Goal: Information Seeking & Learning: Learn about a topic

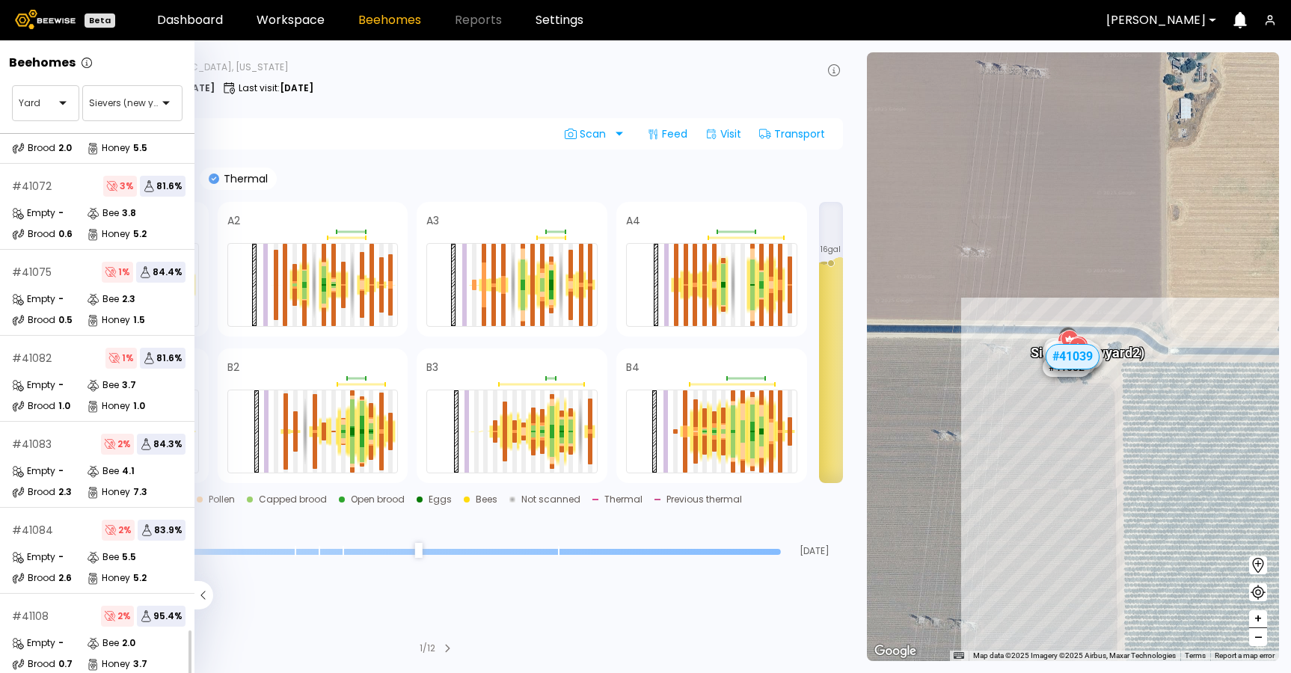
scroll to position [498, 0]
click at [68, 533] on div "# 41084 2 % 83.9 % Empty - Bee 5.5 Brood 2.6 Honey 5.2" at bounding box center [98, 551] width 197 height 86
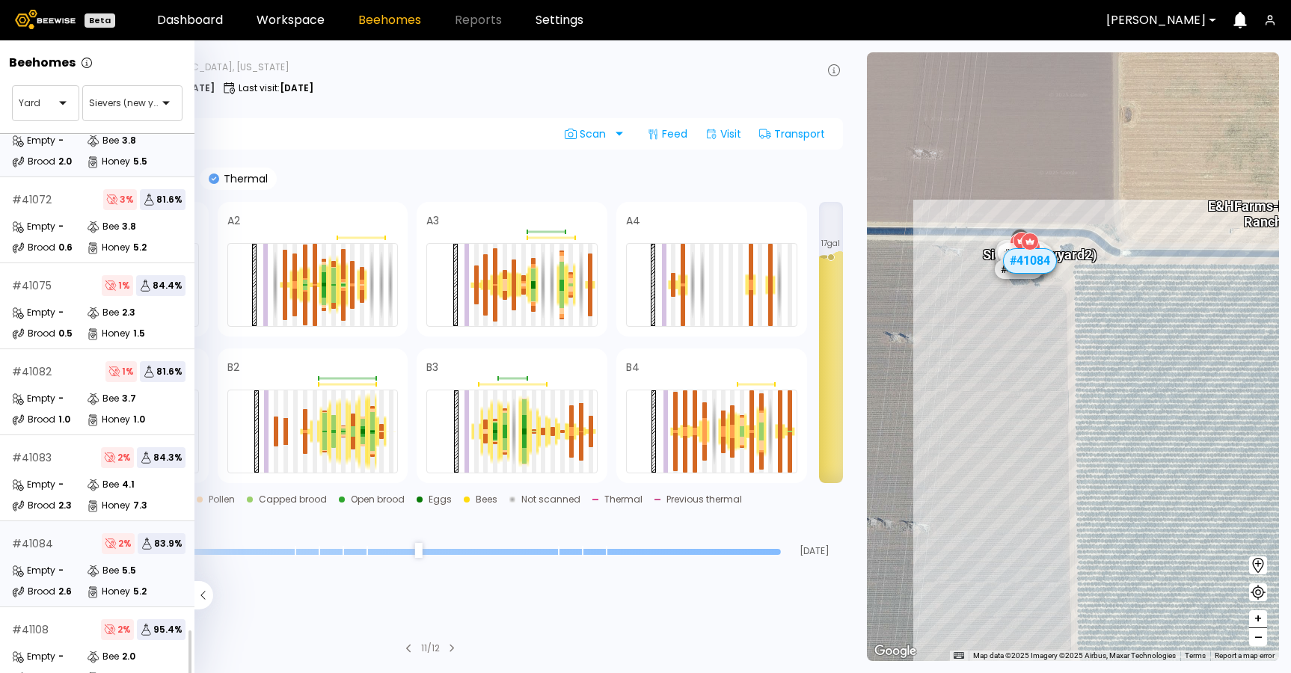
scroll to position [498, 0]
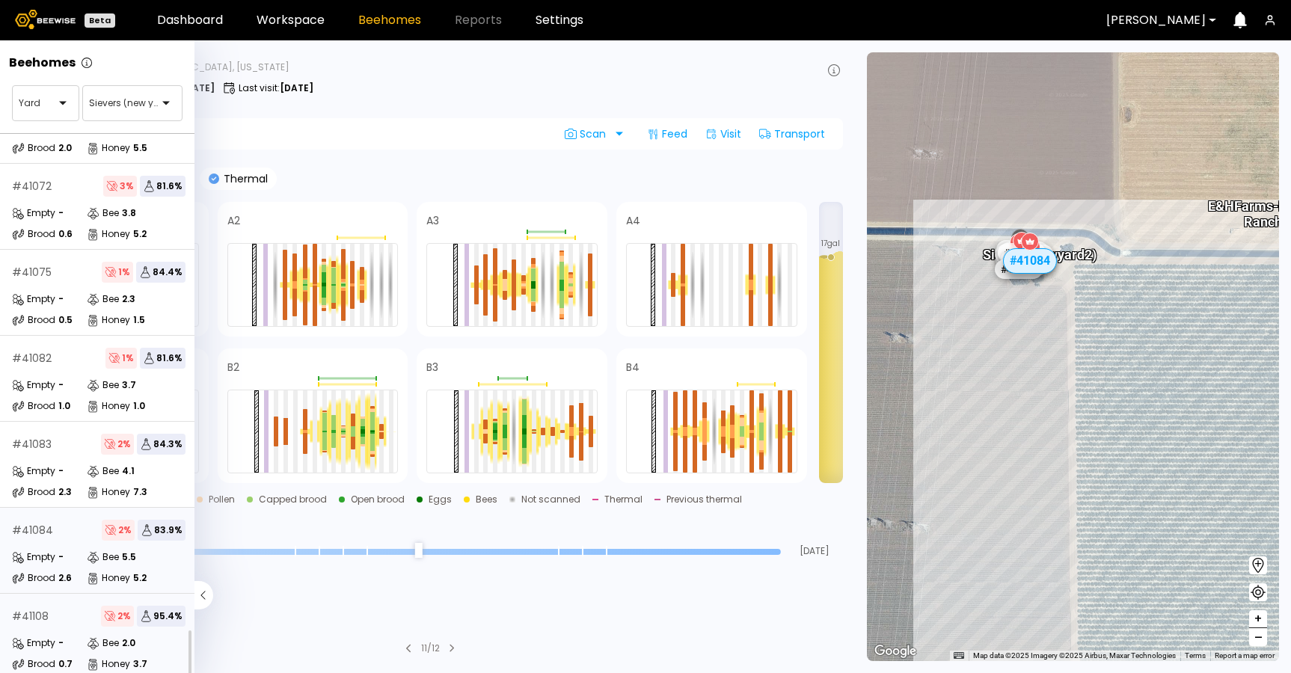
click at [83, 606] on div "# 41108 2 % 95.4 %" at bounding box center [99, 616] width 174 height 21
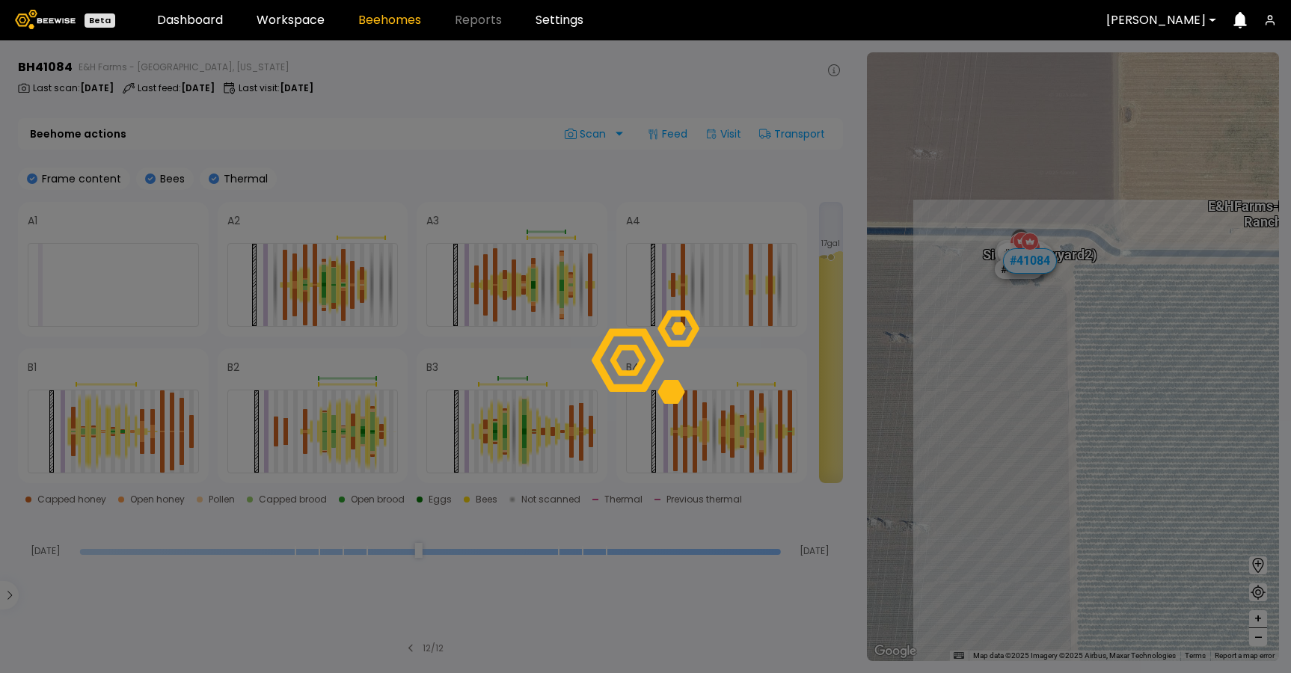
scroll to position [458, 0]
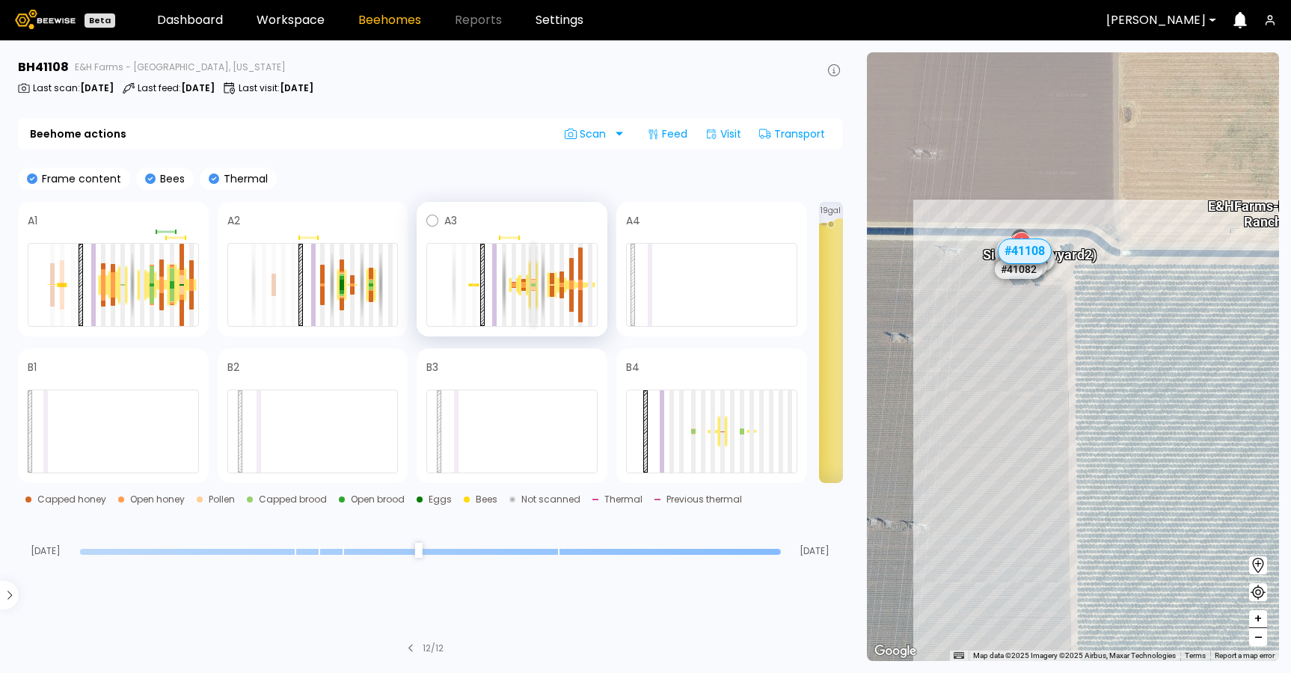
click at [534, 295] on div at bounding box center [533, 285] width 4 height 82
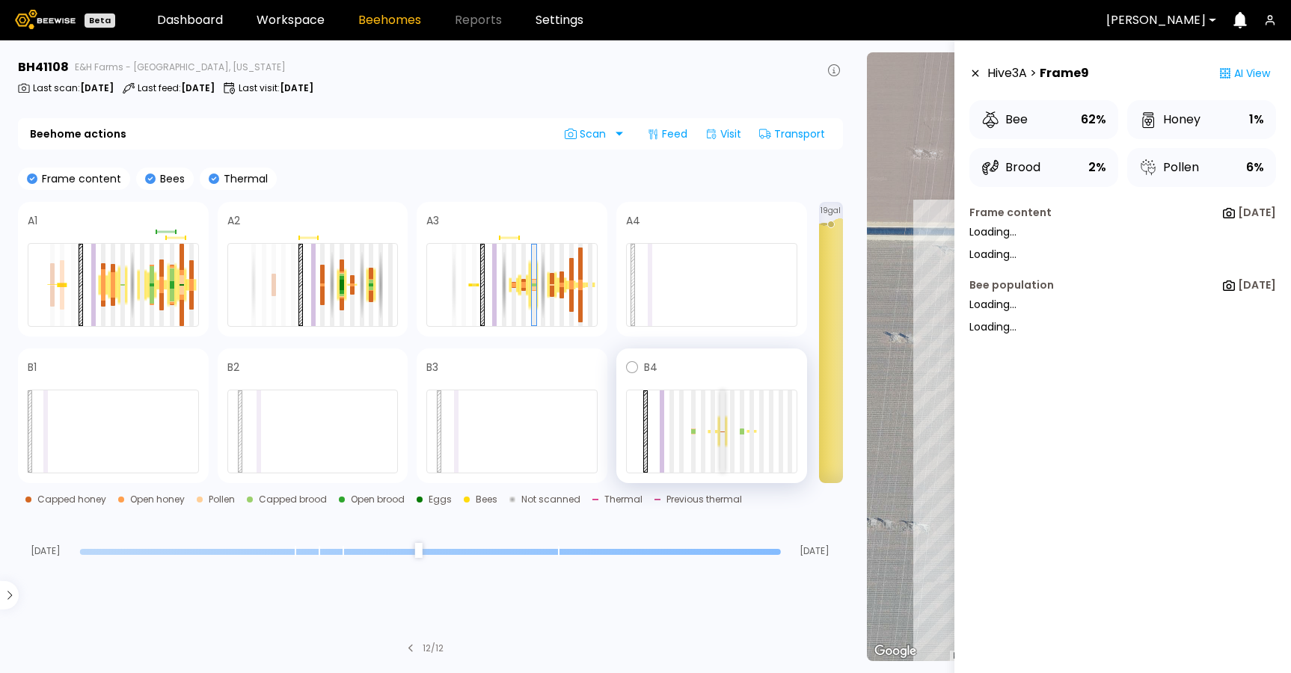
click at [722, 436] on div at bounding box center [722, 431] width 4 height 82
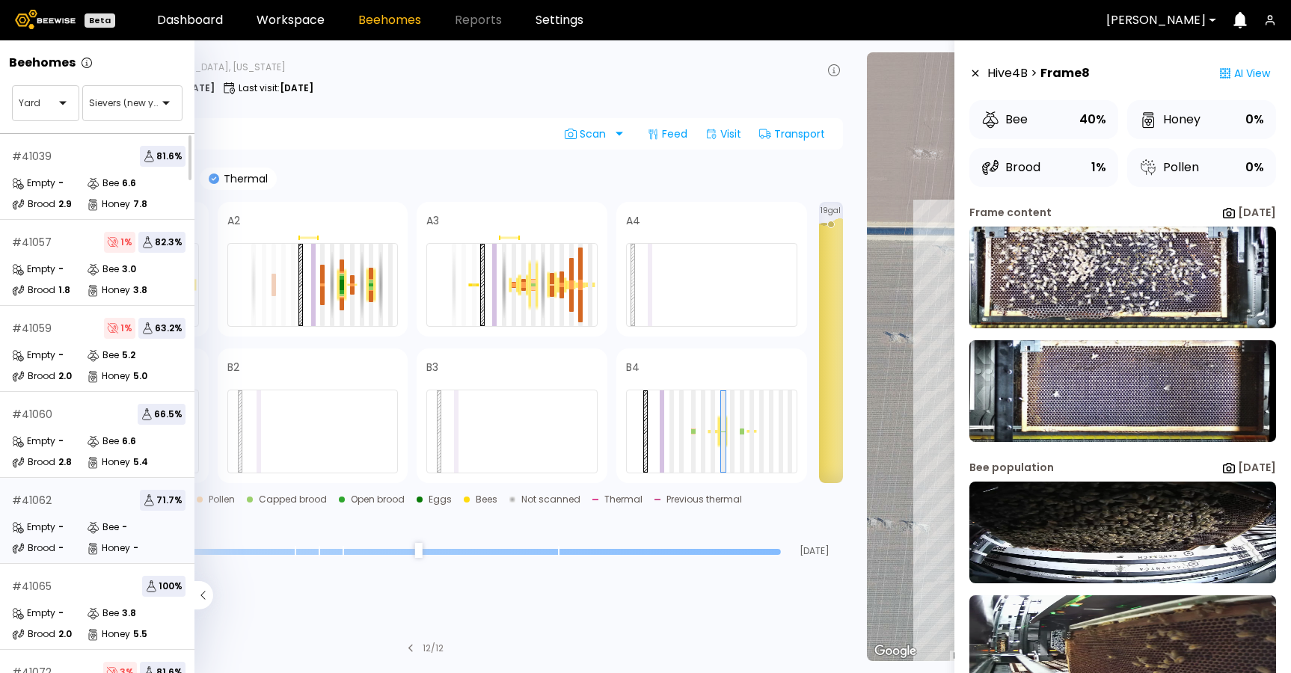
click at [64, 521] on div "Empty -" at bounding box center [49, 527] width 75 height 15
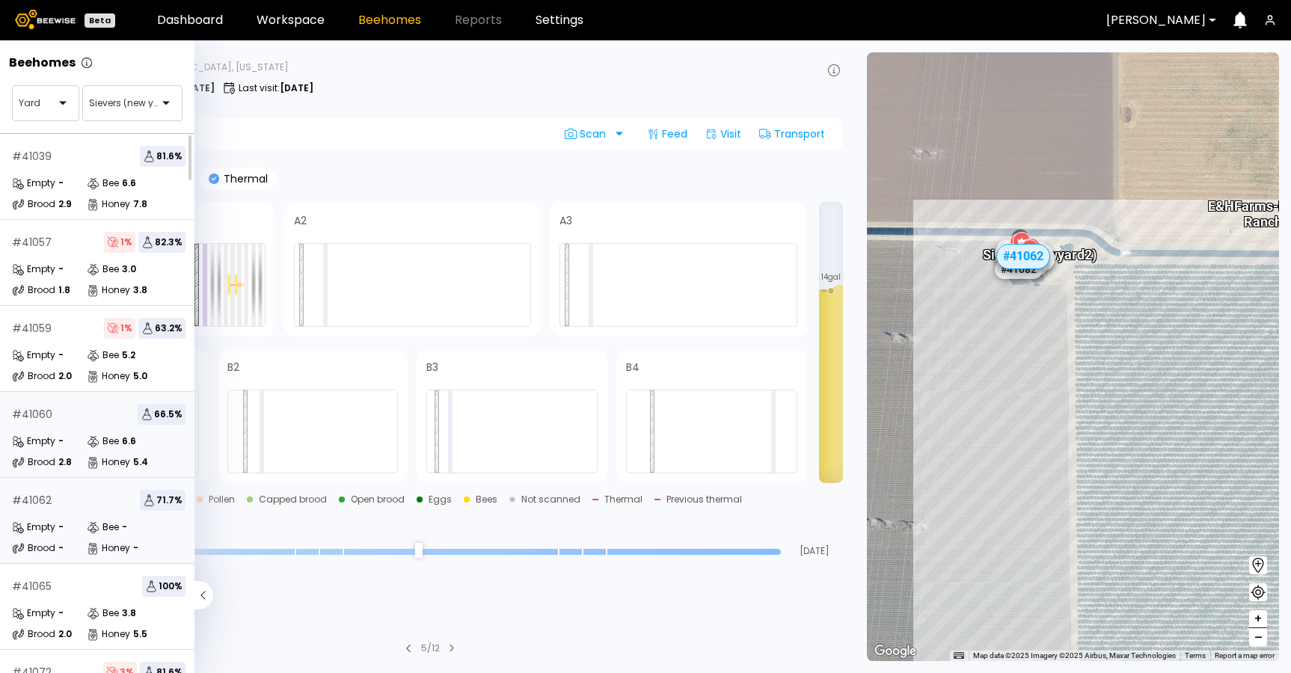
click at [74, 402] on div "# 41060 66.5 % Empty - Bee 6.6 Brood 2.8 Honey 5.4" at bounding box center [98, 435] width 197 height 86
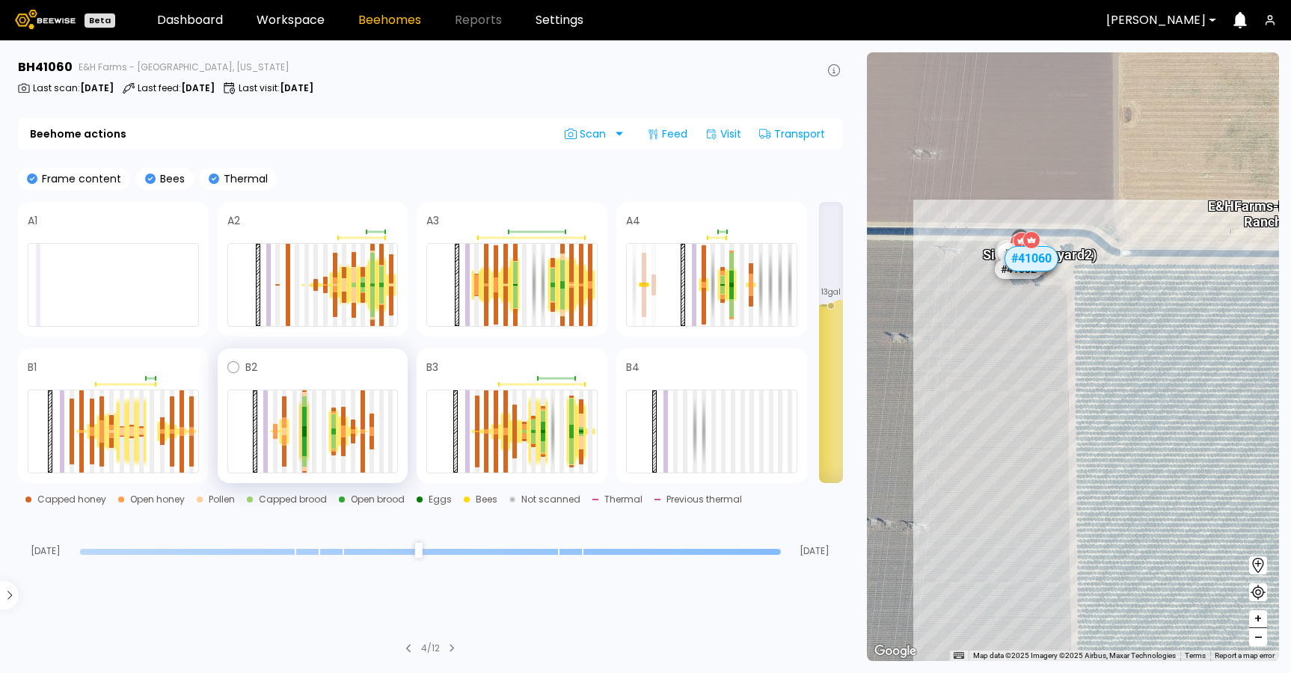
click at [304, 444] on div at bounding box center [304, 446] width 4 height 19
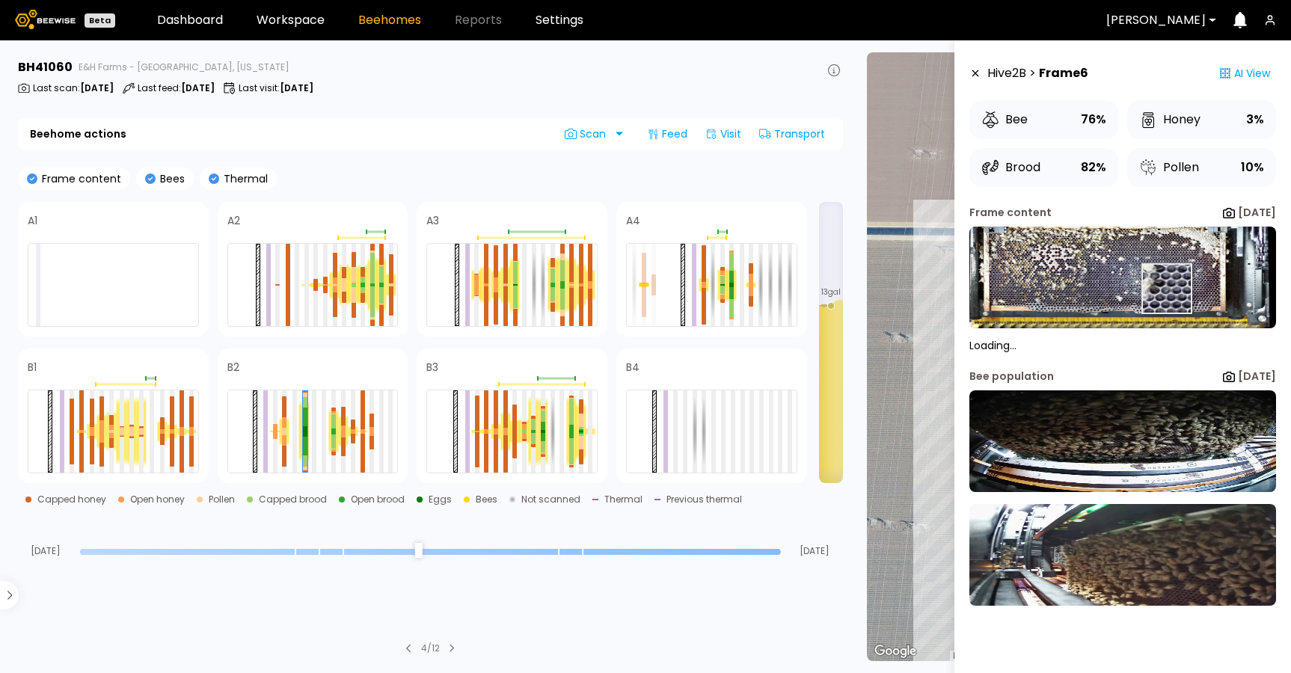
click at [1164, 289] on img at bounding box center [1122, 278] width 307 height 102
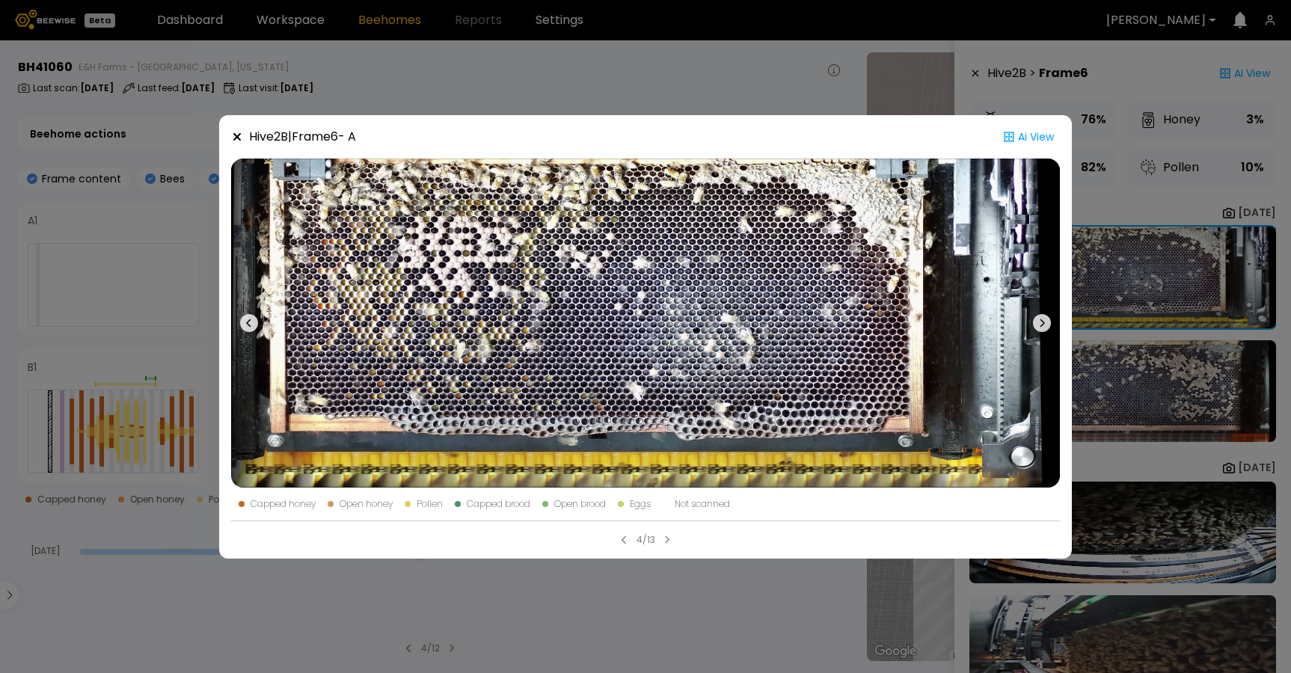
click at [1119, 404] on div "Hive 2 B | Frame 6 - A Ai View Capped honey Open honey Pollen Capped brood Open…" at bounding box center [645, 336] width 1291 height 673
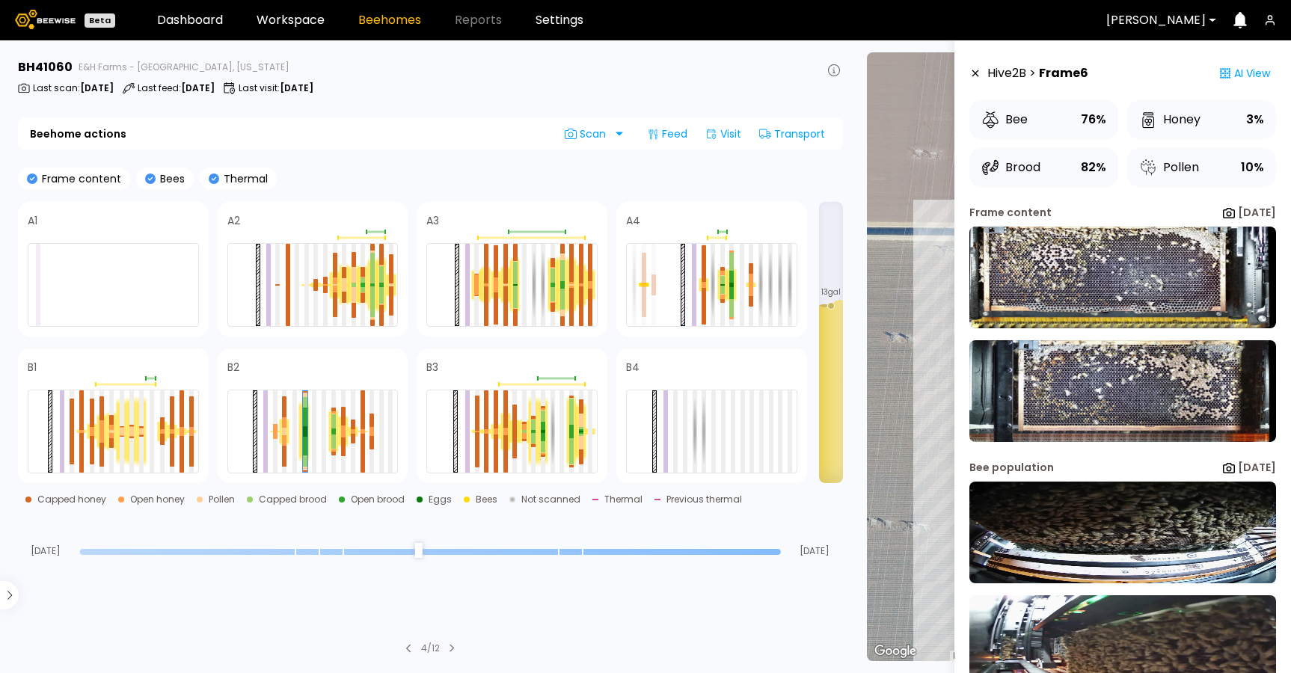
click at [1119, 404] on img at bounding box center [1122, 391] width 307 height 102
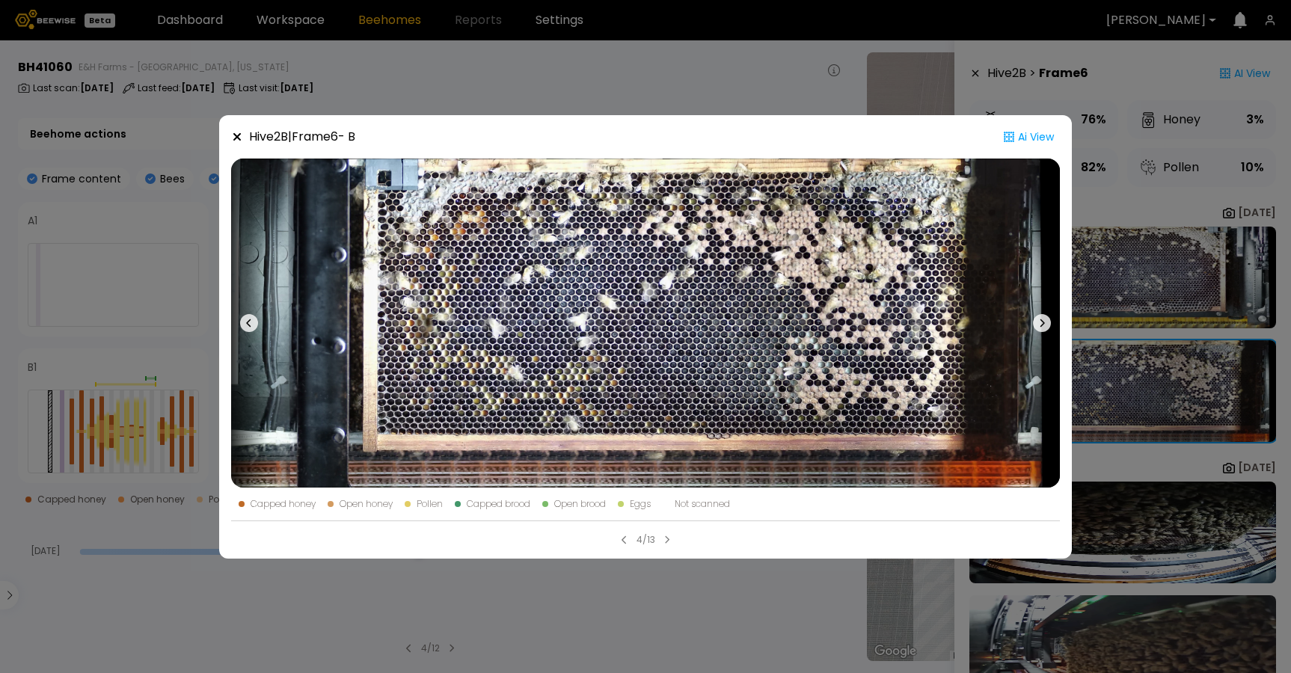
click at [1126, 495] on div "Hive 2 B | Frame 6 - B Ai View Capped honey Open honey Pollen Capped brood Open…" at bounding box center [645, 336] width 1291 height 673
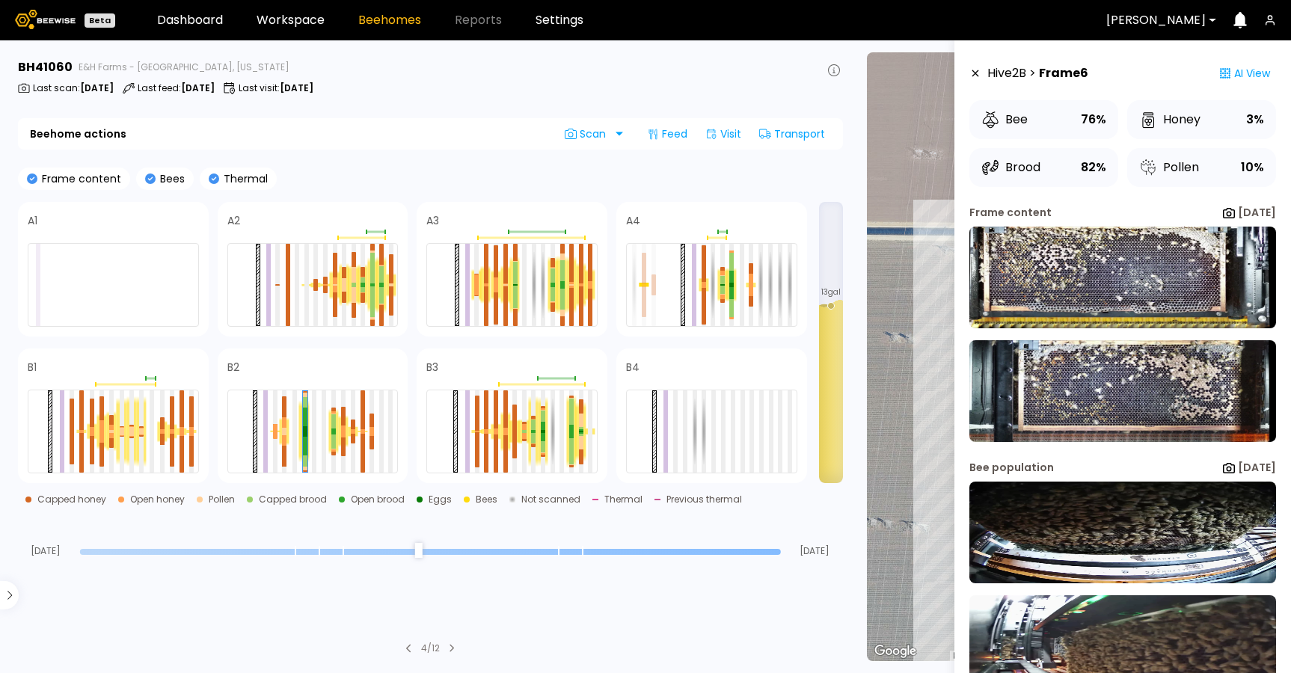
click at [1126, 495] on img at bounding box center [1122, 533] width 307 height 102
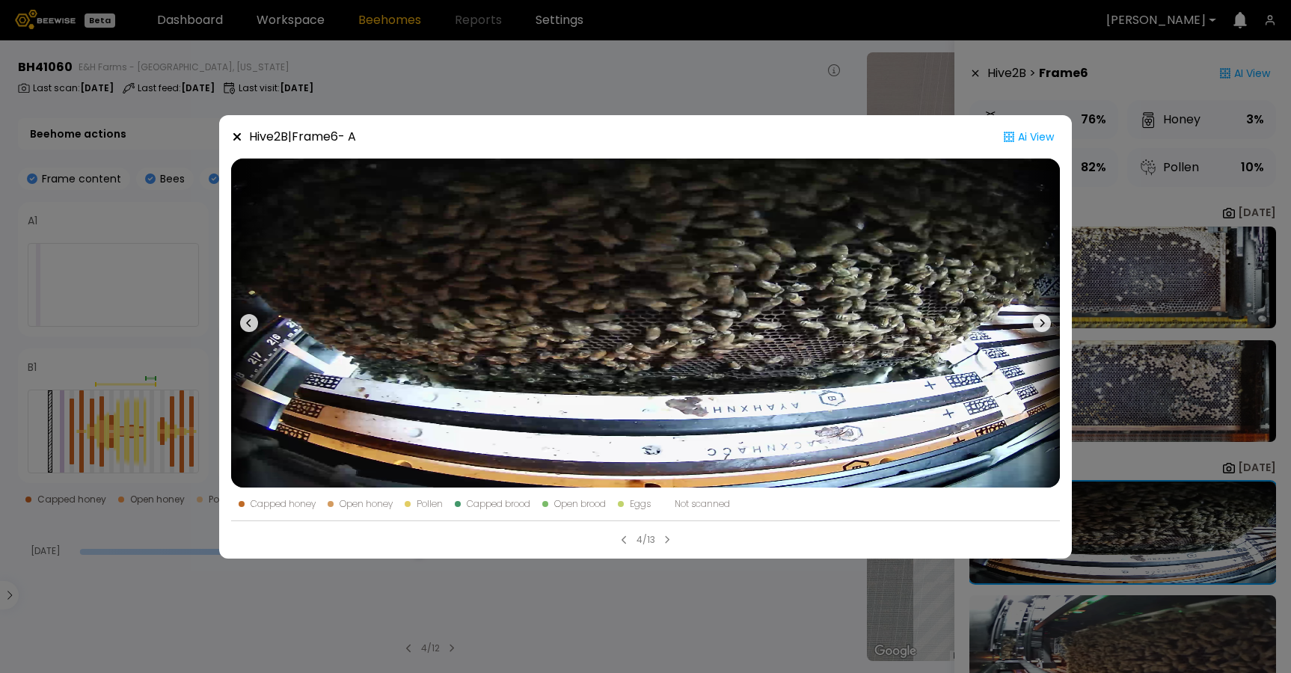
click at [1123, 577] on div "Hive 2 B | Frame 6 - A Ai View Capped honey Open honey Pollen Capped brood Open…" at bounding box center [645, 336] width 1291 height 673
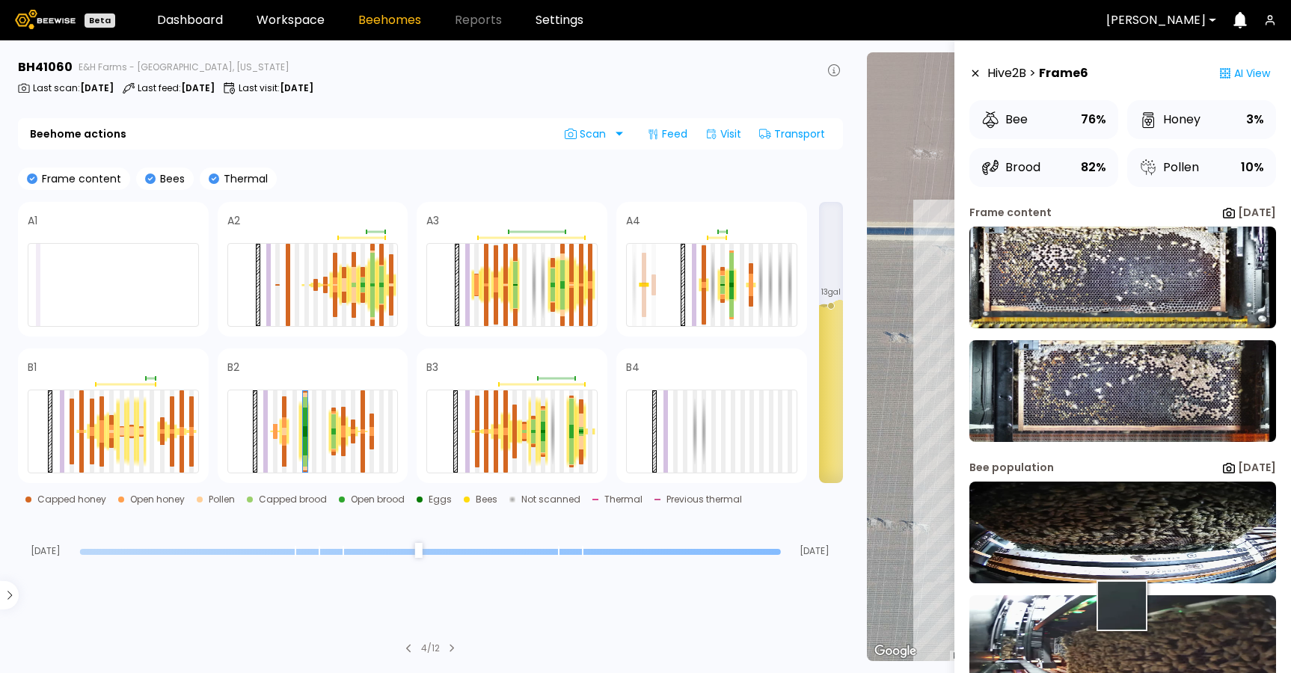
click at [1120, 606] on img at bounding box center [1122, 646] width 307 height 102
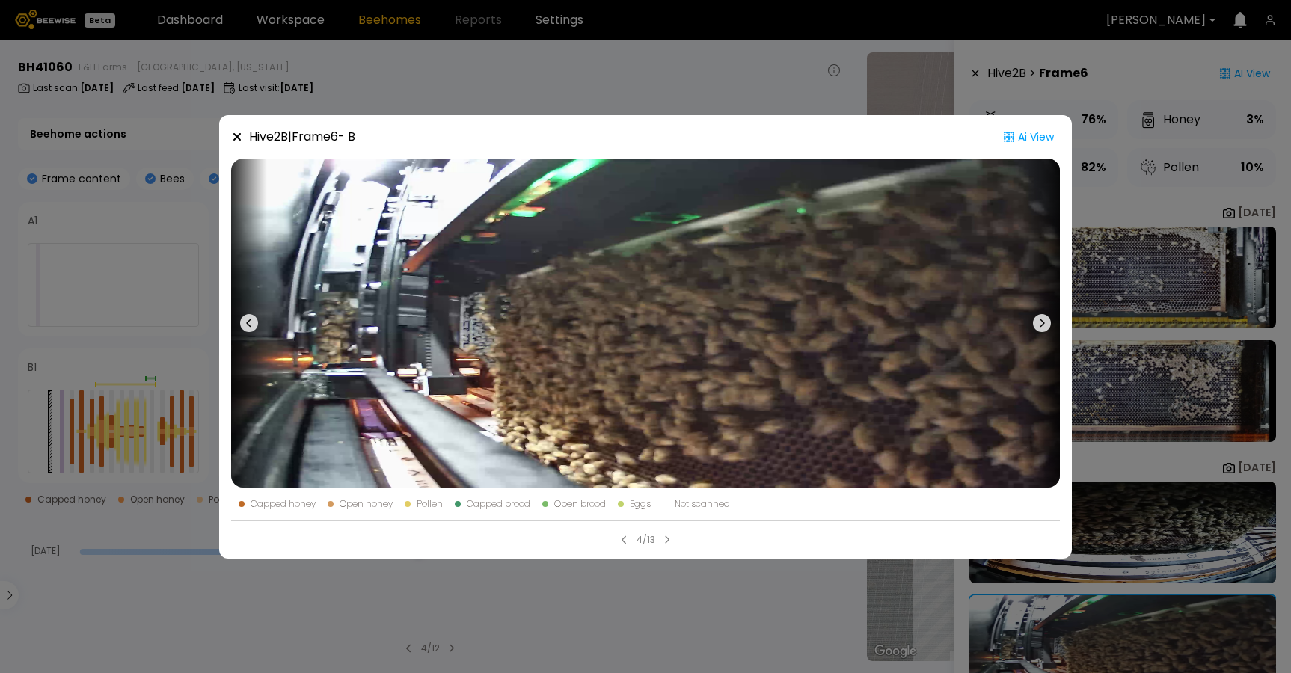
click at [1157, 493] on div "Hive 2 B | Frame 6 - B Ai View Capped honey Open honey Pollen Capped brood Open…" at bounding box center [645, 336] width 1291 height 673
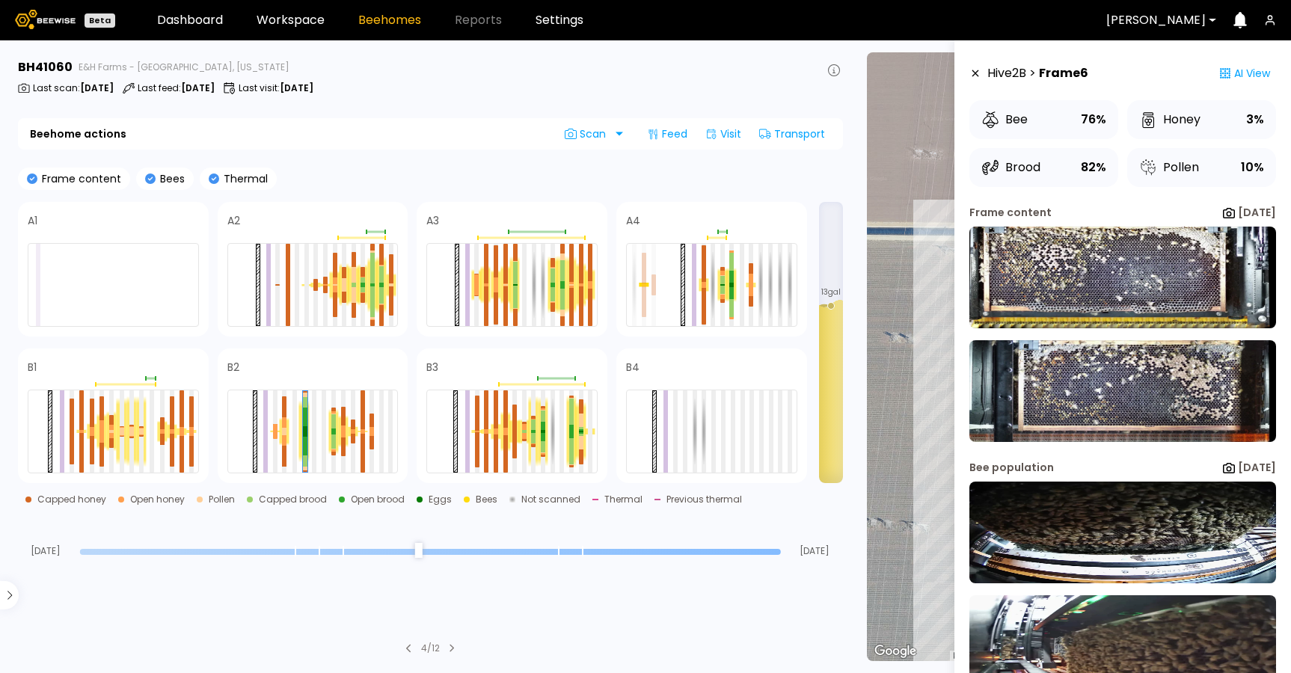
click at [1157, 493] on img at bounding box center [1122, 533] width 307 height 102
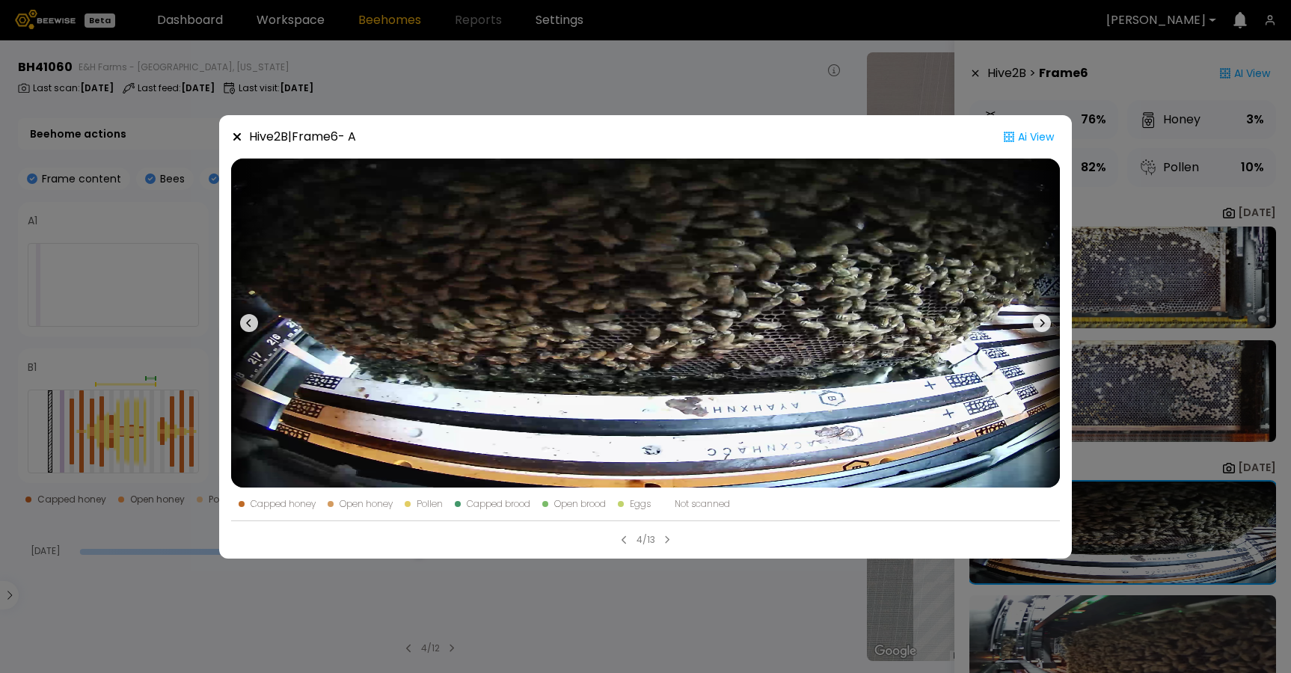
click at [1046, 322] on icon at bounding box center [1042, 323] width 18 height 18
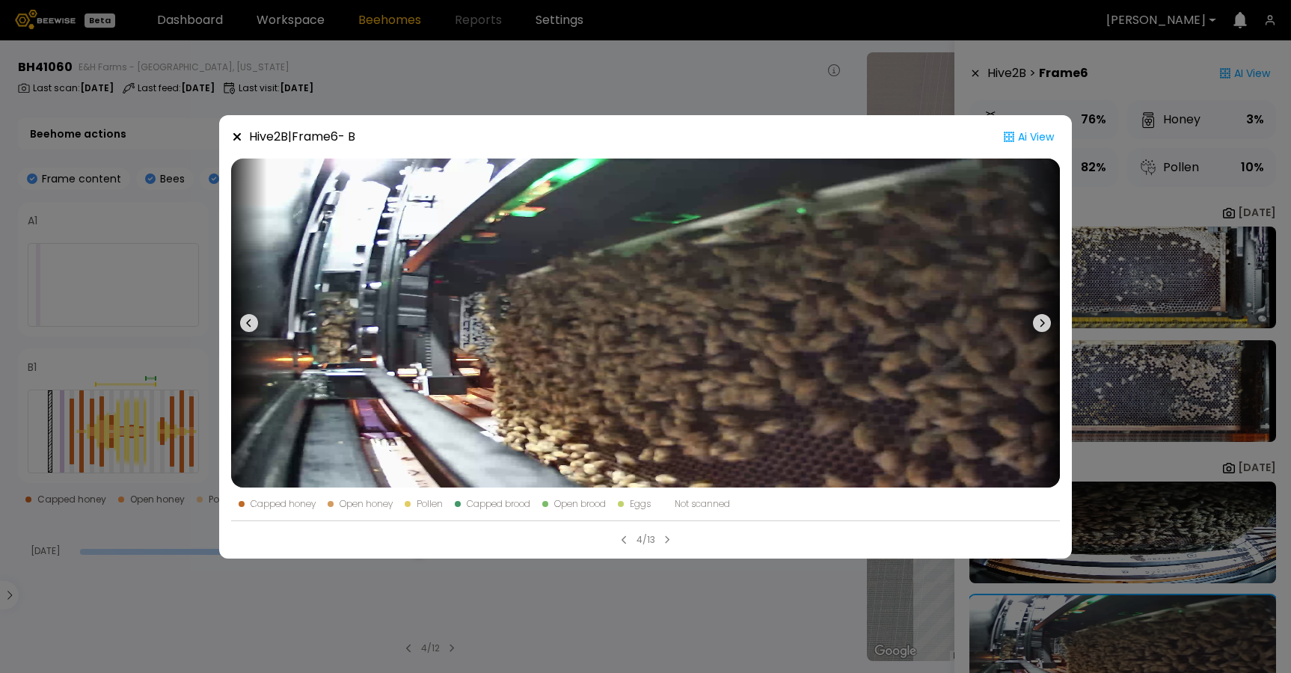
click at [1046, 322] on icon at bounding box center [1042, 323] width 18 height 18
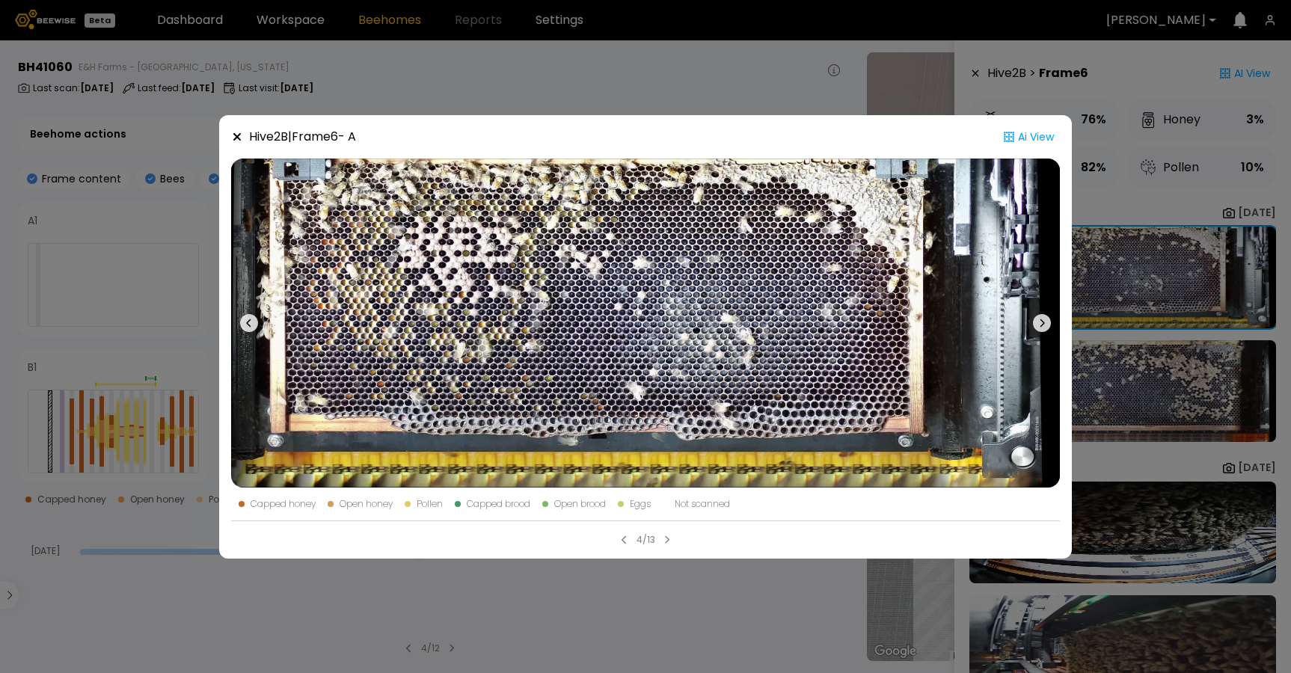
click at [668, 536] on icon at bounding box center [667, 539] width 6 height 9
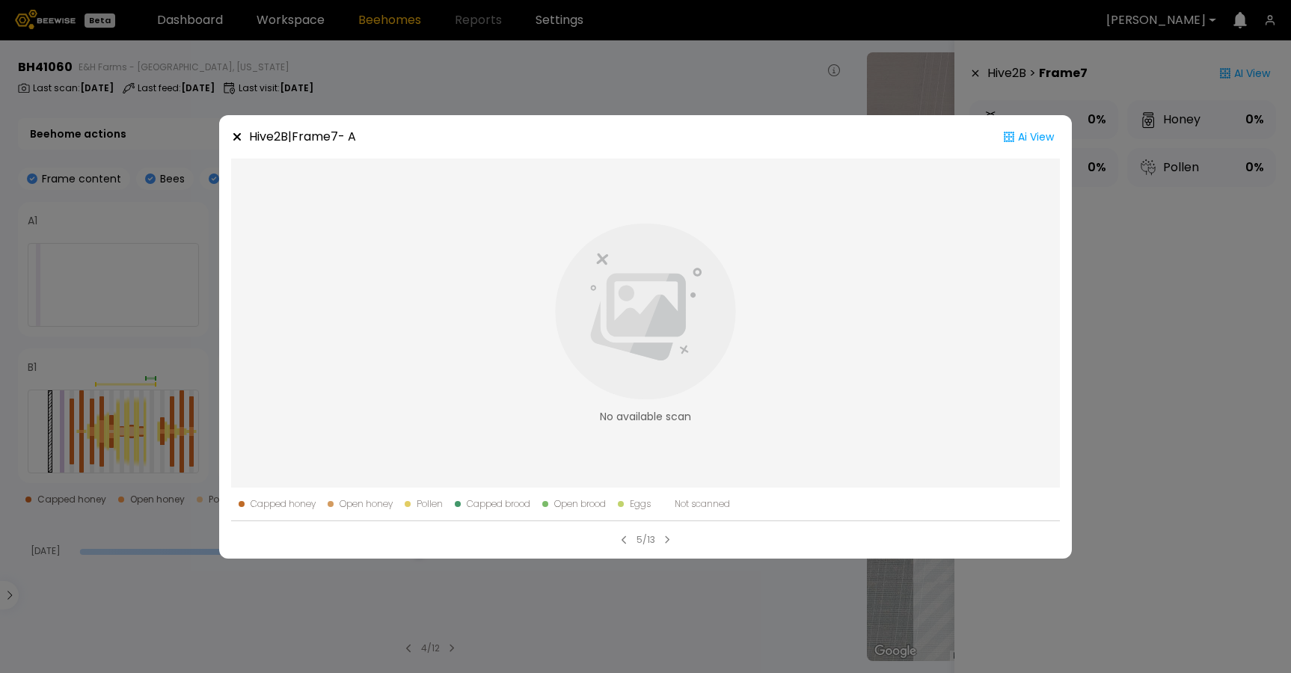
click at [1231, 260] on div "Hive 2 B | Frame 7 - A Ai View No available scan Capped honey Open honey Pollen…" at bounding box center [645, 336] width 1291 height 673
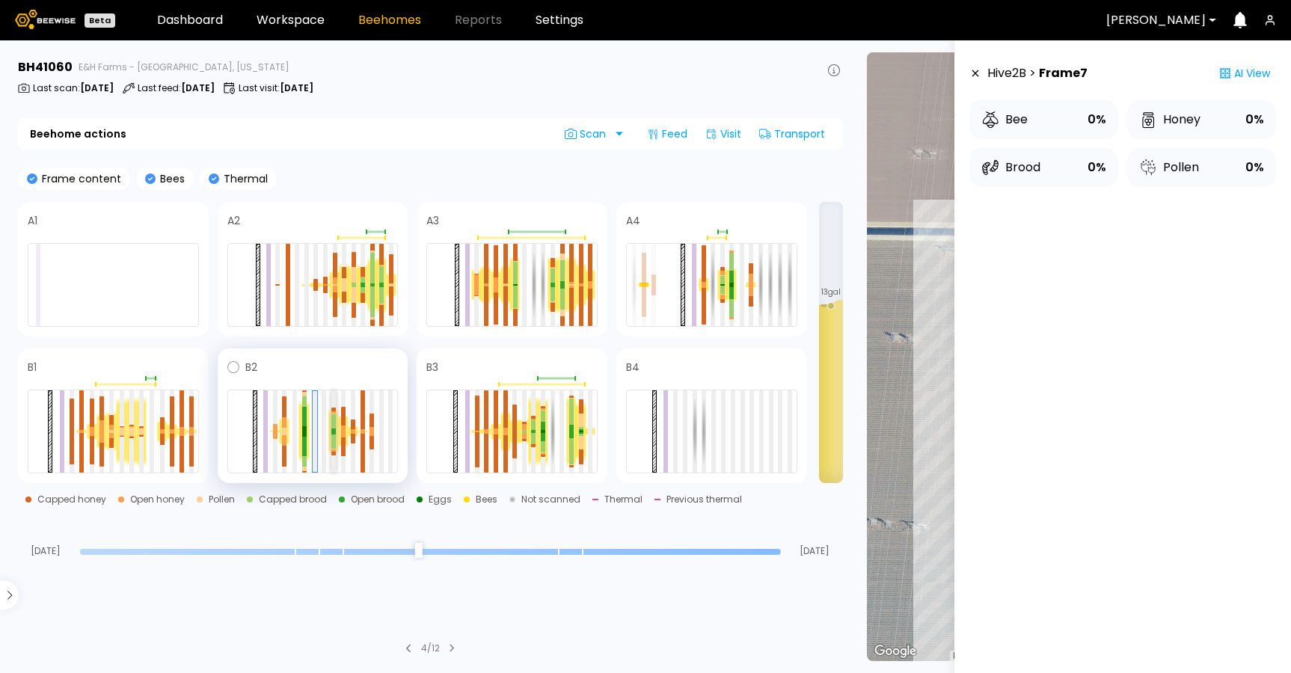
click at [333, 429] on div at bounding box center [333, 430] width 4 height 3
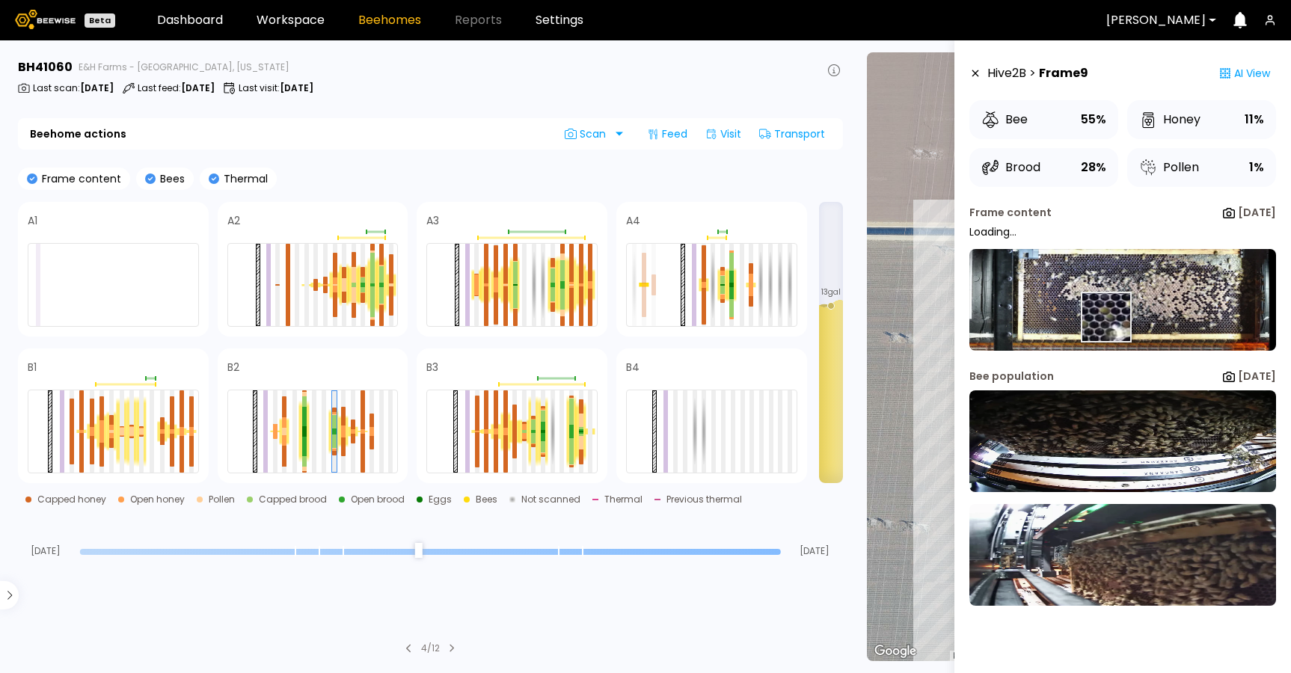
click at [1105, 317] on img at bounding box center [1122, 300] width 307 height 102
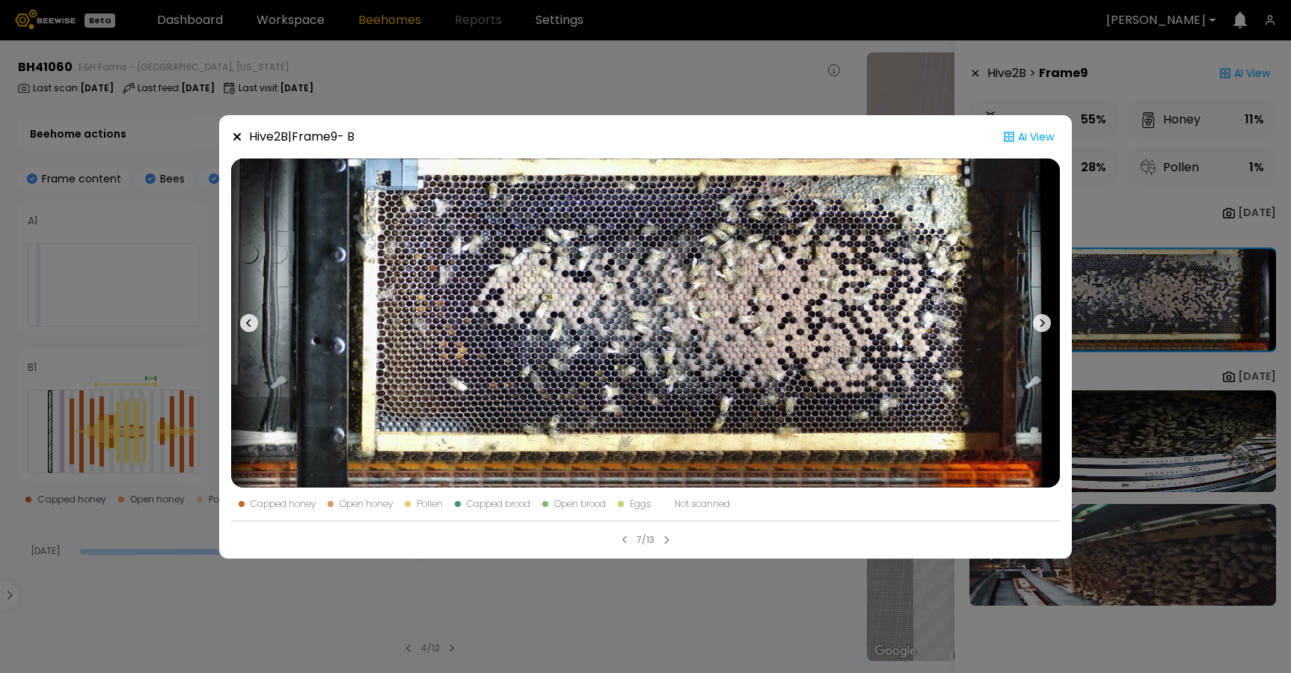
click at [1049, 323] on icon at bounding box center [1042, 323] width 18 height 18
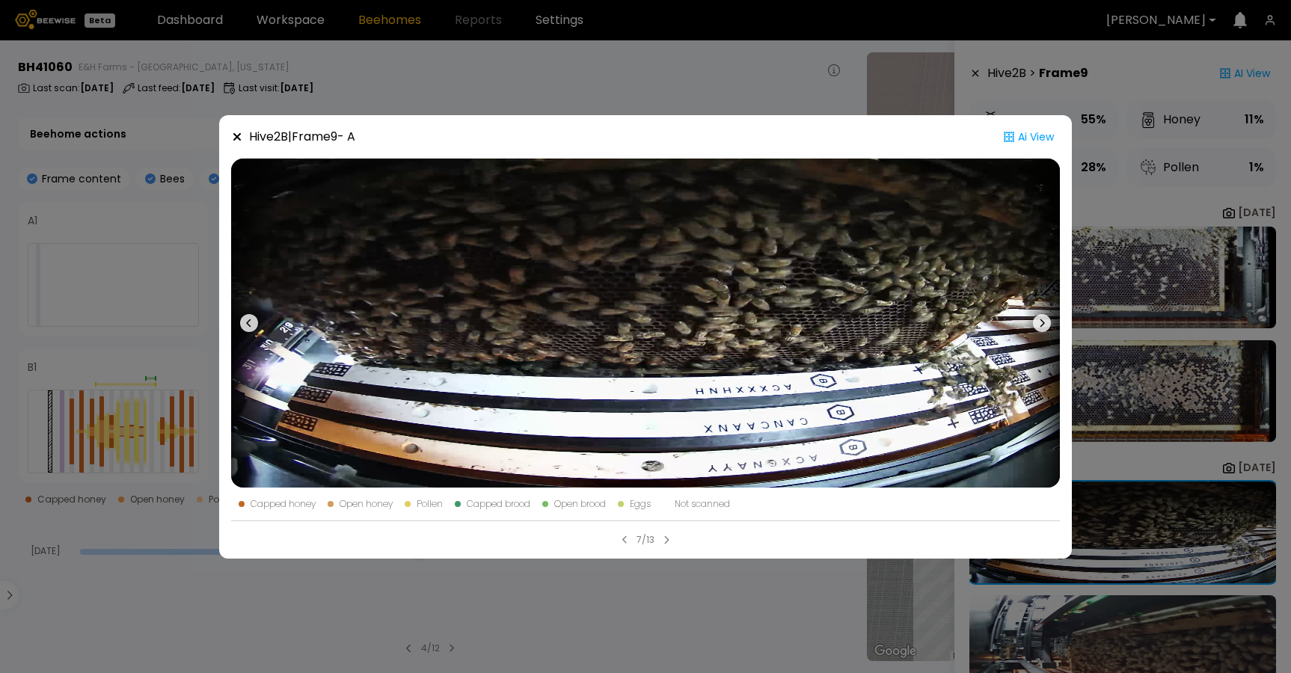
click at [1049, 323] on icon at bounding box center [1042, 323] width 18 height 18
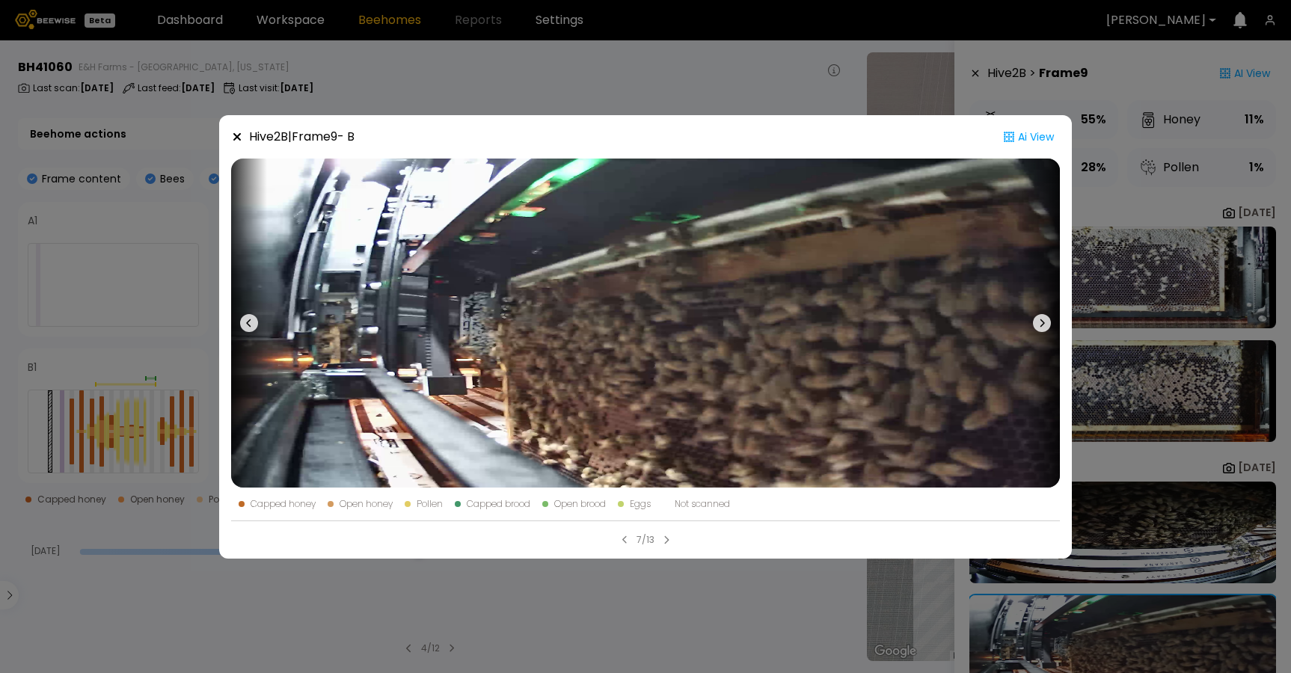
click at [260, 319] on button at bounding box center [249, 323] width 36 height 329
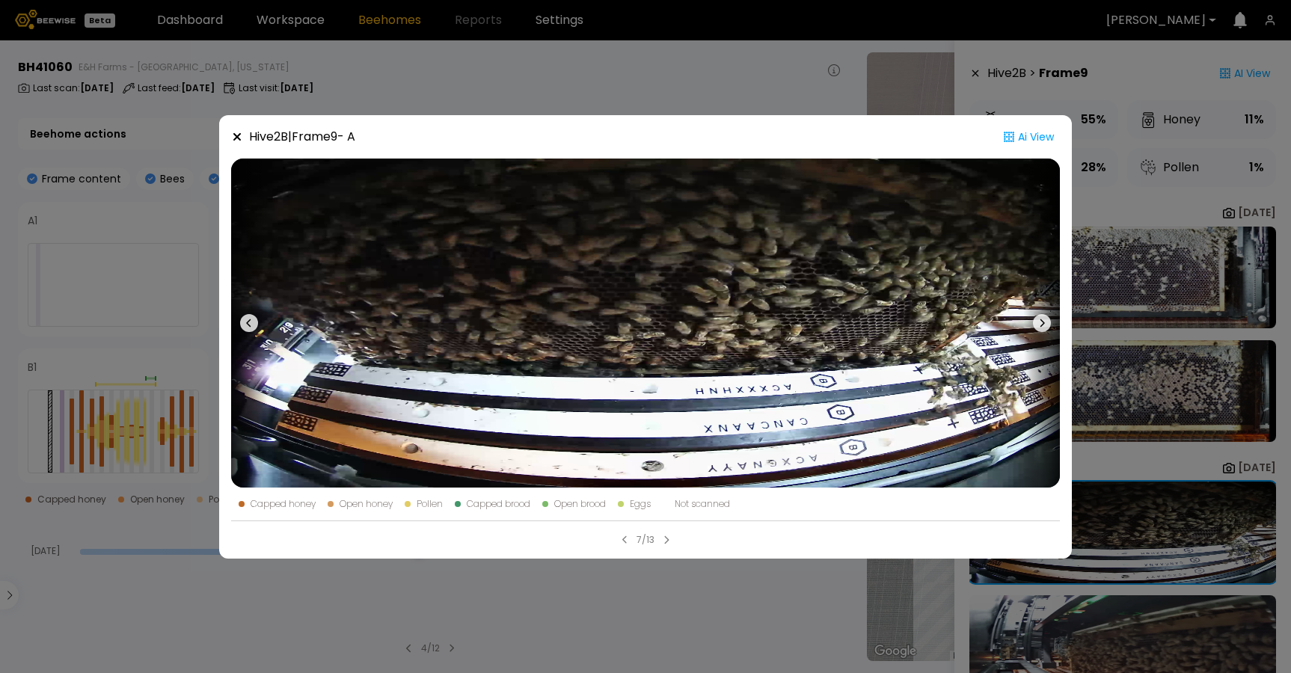
click at [728, 585] on div "Hive 2 B | Frame 9 - A Ai View Capped honey Open honey Pollen Capped brood Open…" at bounding box center [645, 336] width 1291 height 673
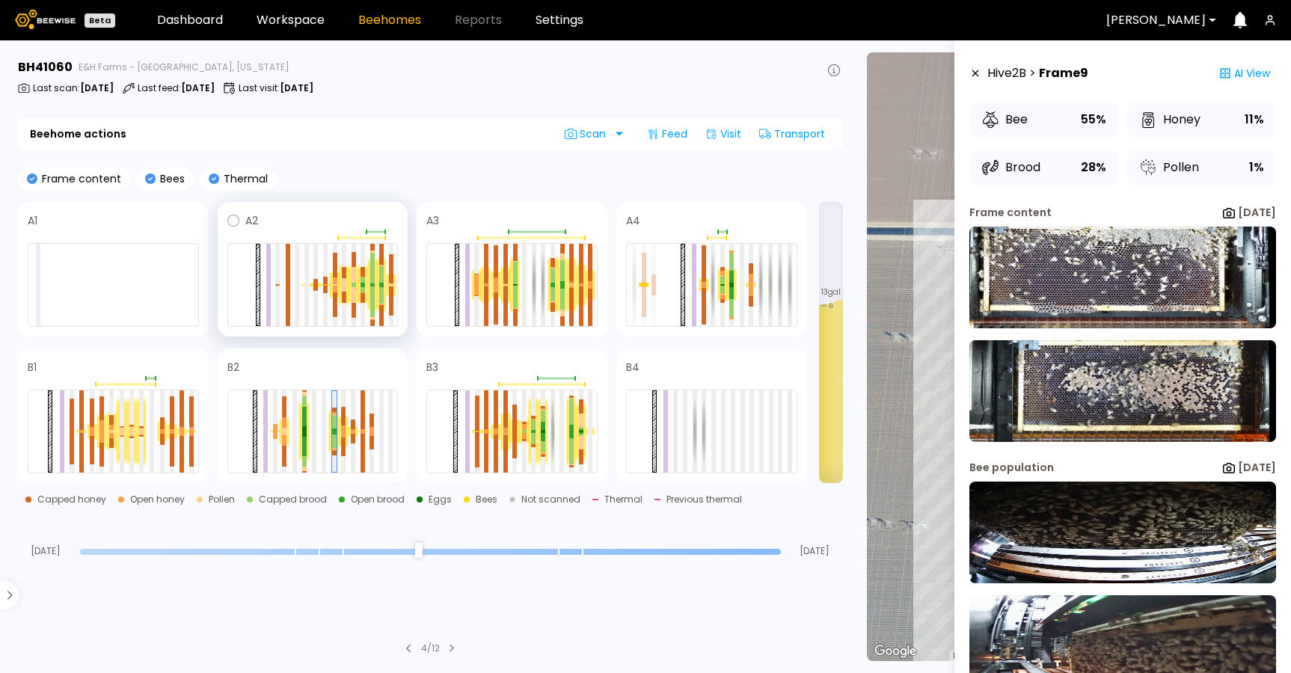
click at [365, 280] on div at bounding box center [362, 285] width 10 height 42
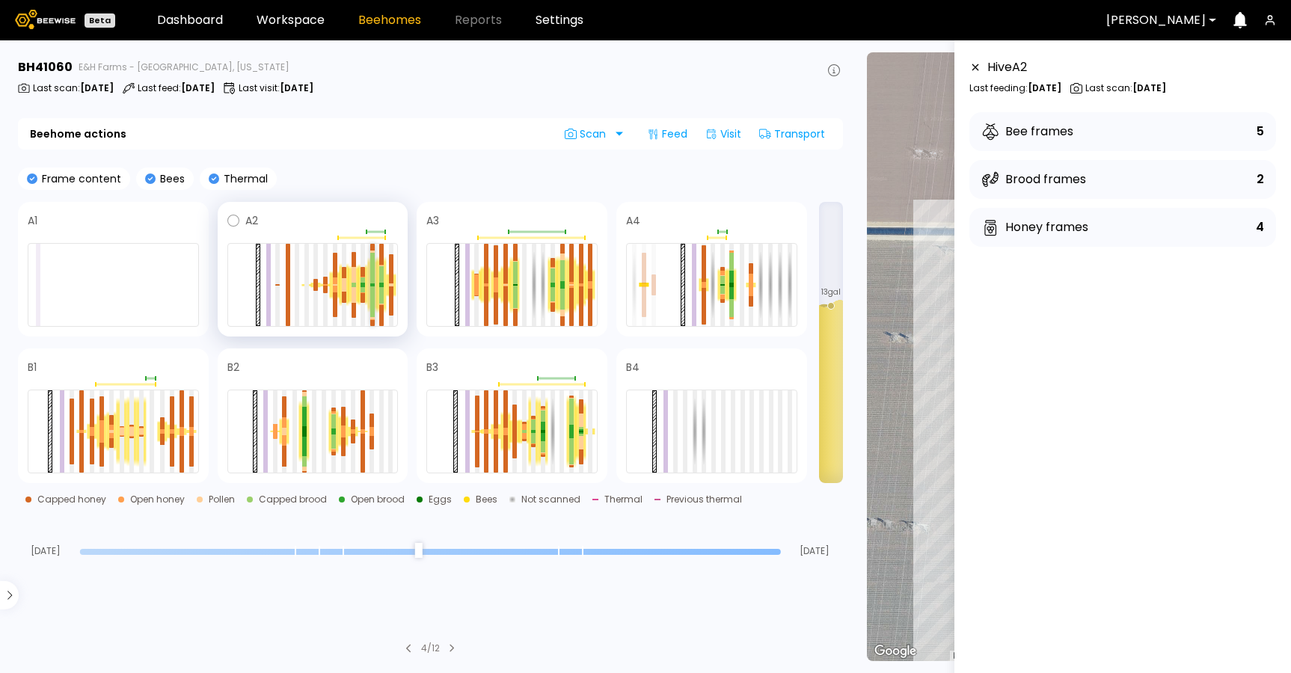
click at [372, 285] on div at bounding box center [372, 285] width 4 height 1
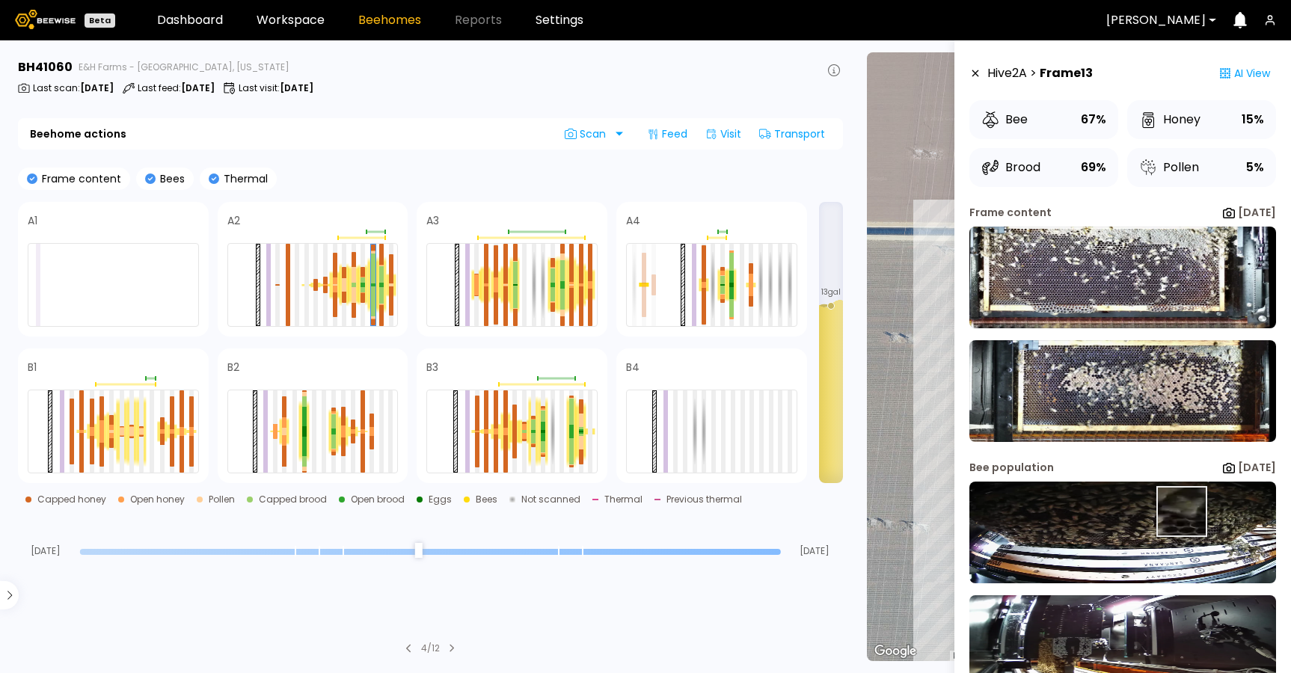
click at [1179, 512] on img at bounding box center [1122, 533] width 307 height 102
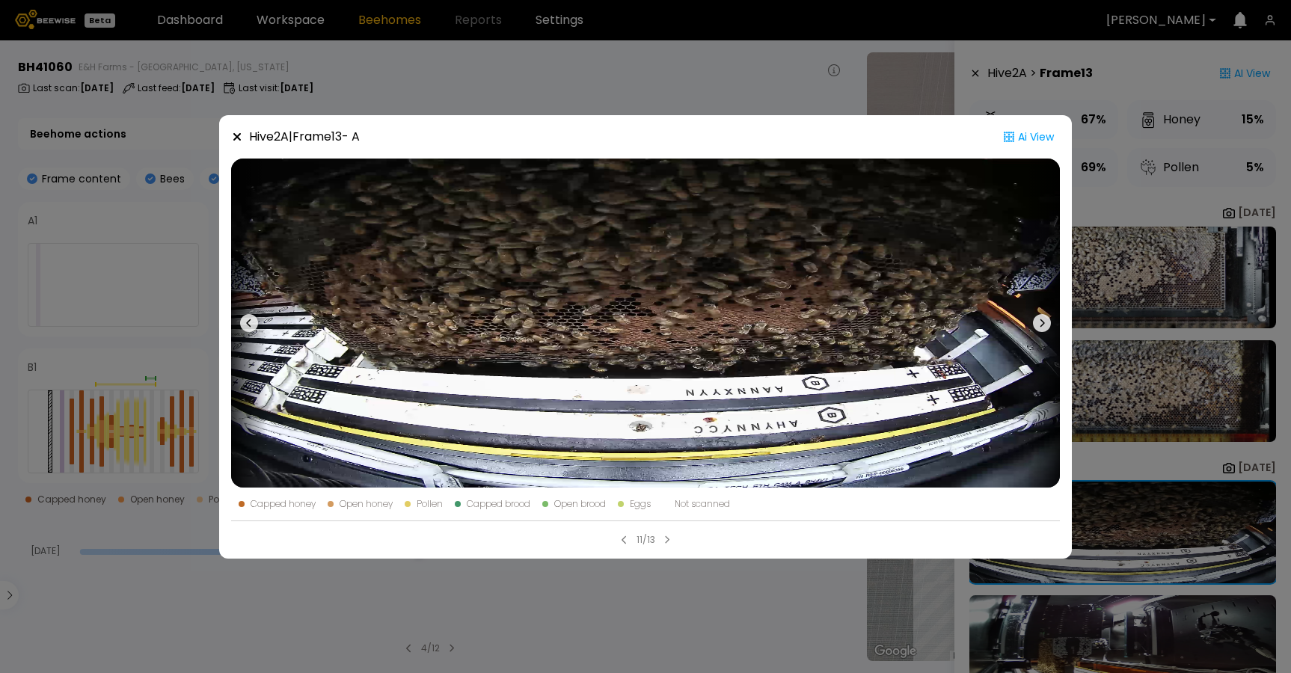
click at [1153, 509] on div "Hive 2 A | Frame 13 - A Ai View Capped honey Open honey Pollen Capped brood Ope…" at bounding box center [645, 336] width 1291 height 673
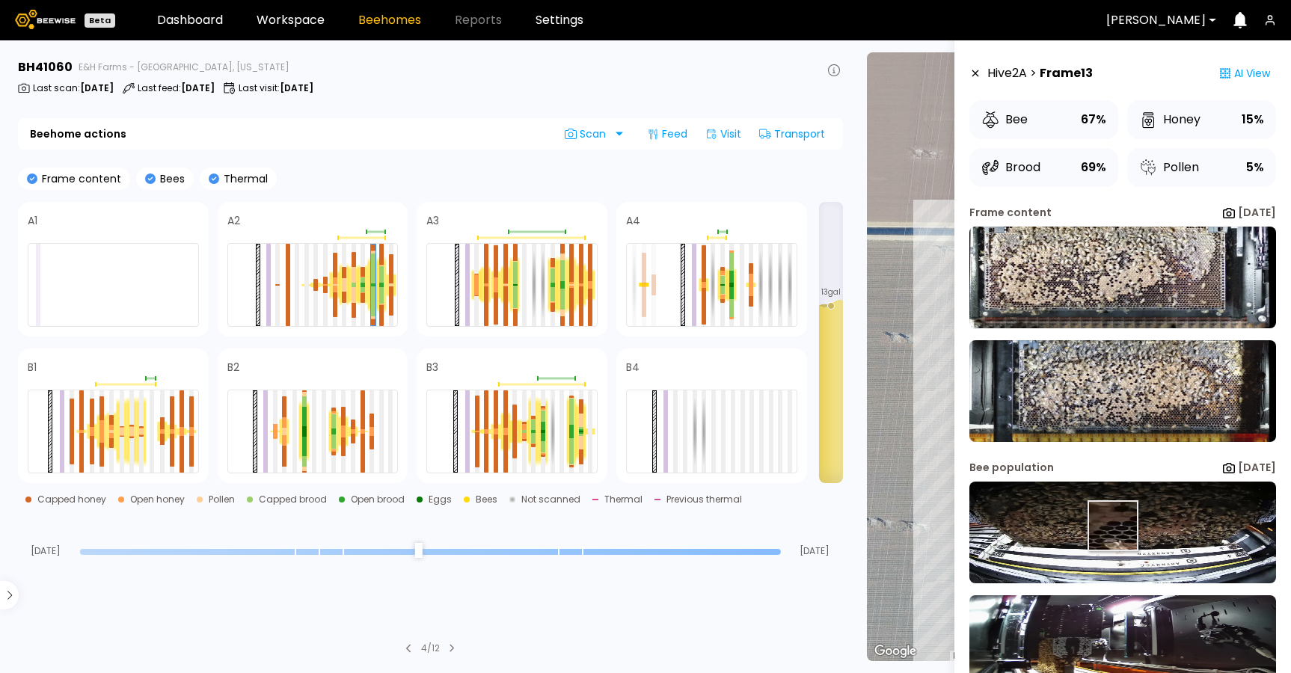
click at [1111, 527] on img at bounding box center [1122, 533] width 307 height 102
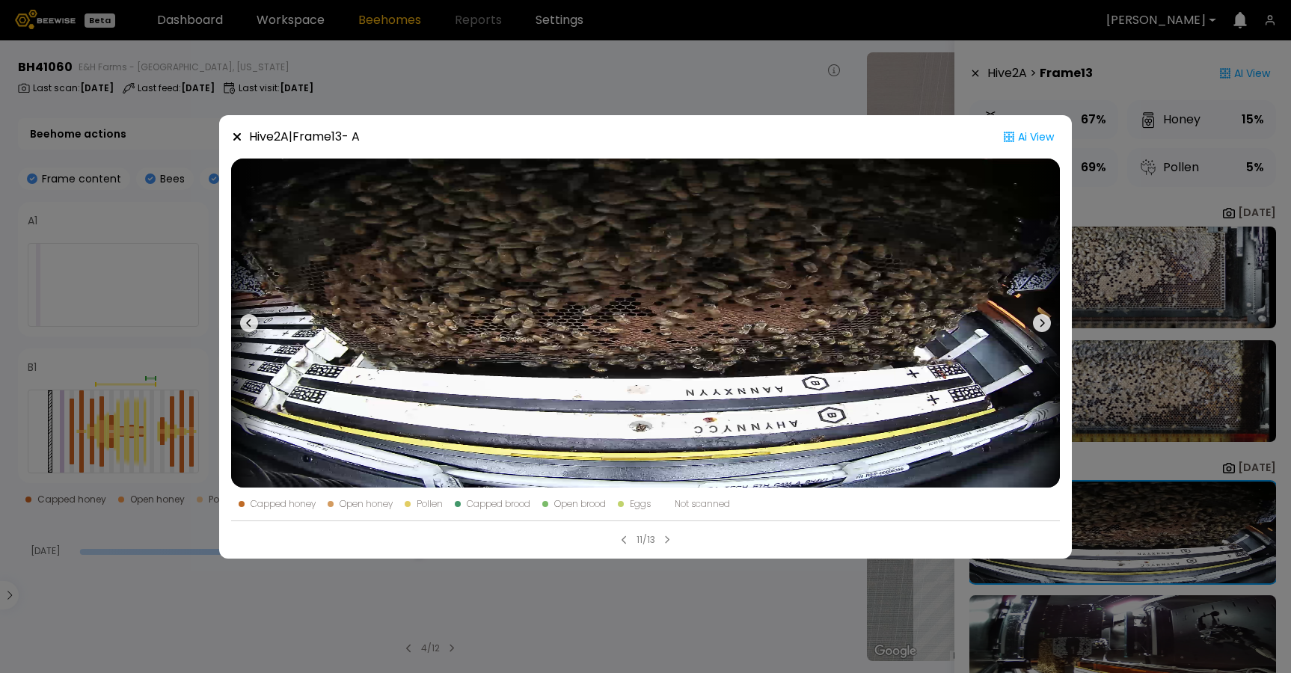
click at [817, 609] on div "Hive 2 A | Frame 13 - A Ai View Capped honey Open honey Pollen Capped brood Ope…" at bounding box center [645, 336] width 1291 height 673
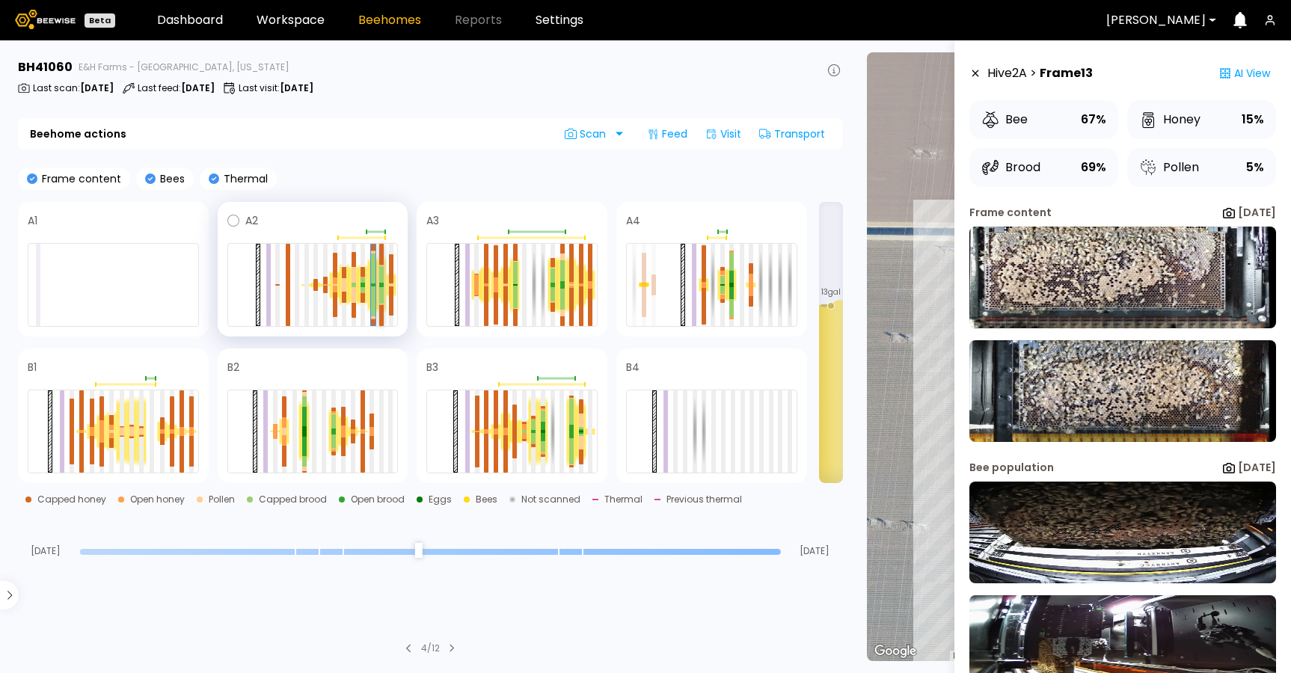
click at [384, 292] on div at bounding box center [381, 295] width 4 height 16
click at [1135, 507] on img at bounding box center [1122, 533] width 307 height 102
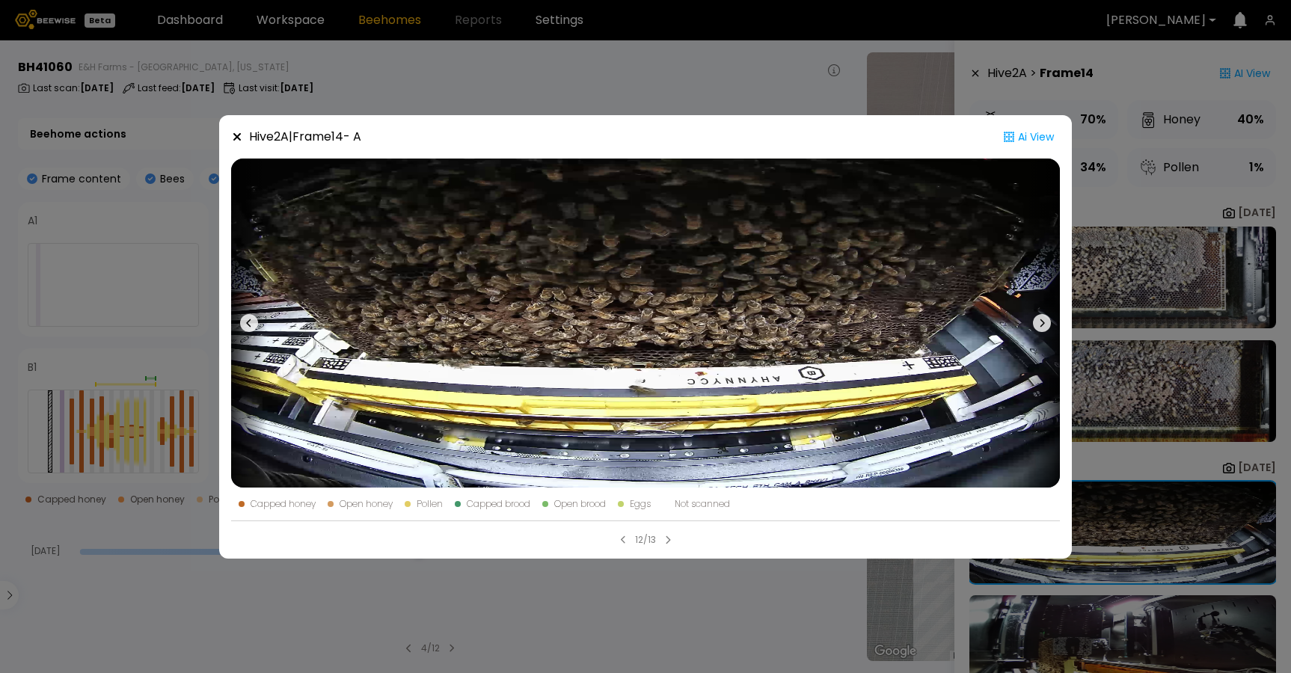
click at [1042, 320] on icon at bounding box center [1042, 323] width 4 height 8
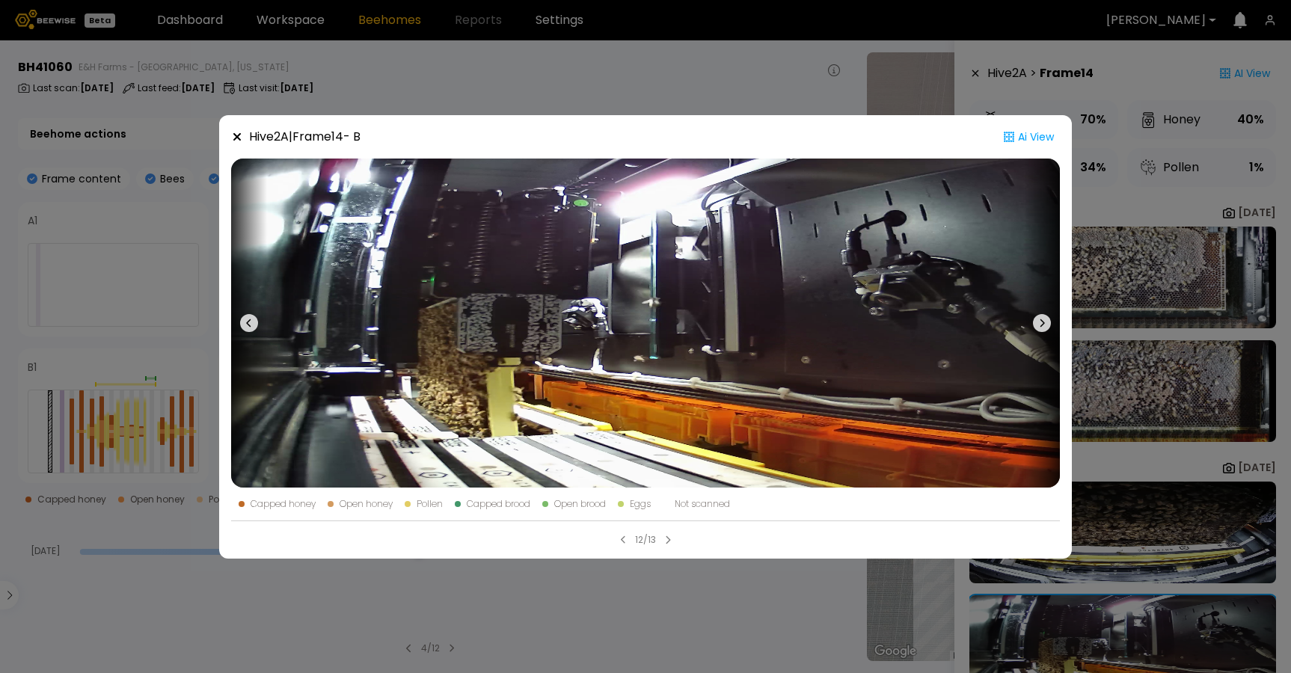
click at [1131, 315] on div "Hive 2 A | Frame 14 - B Ai View Capped honey Open honey Pollen Capped brood Ope…" at bounding box center [645, 336] width 1291 height 673
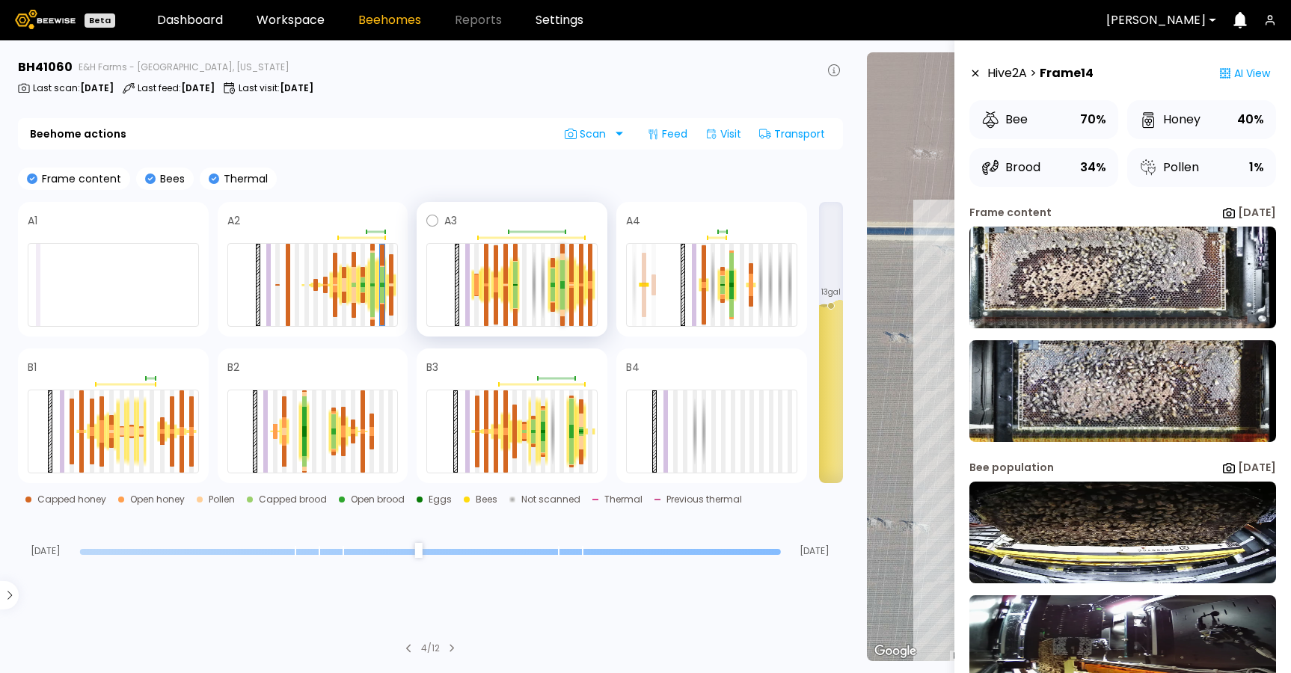
click at [561, 283] on div at bounding box center [562, 282] width 4 height 3
click at [1119, 365] on img at bounding box center [1122, 391] width 307 height 102
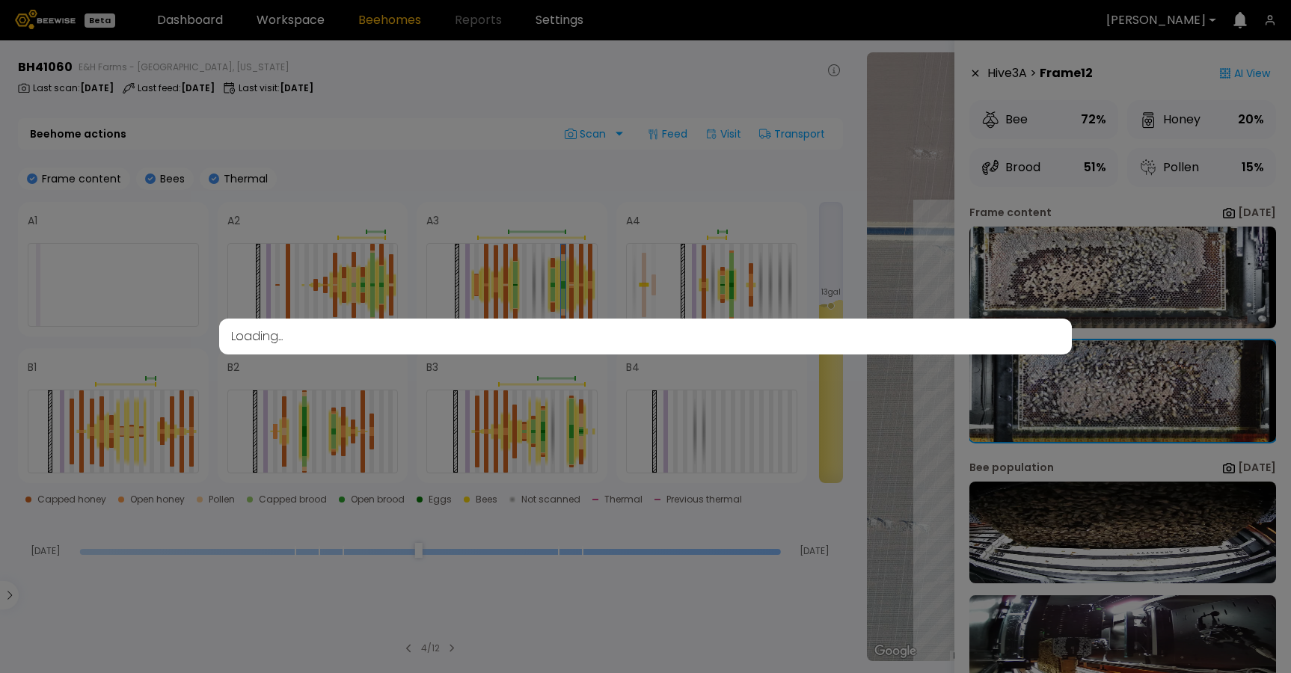
click at [1132, 516] on div "Loading..." at bounding box center [645, 336] width 1291 height 673
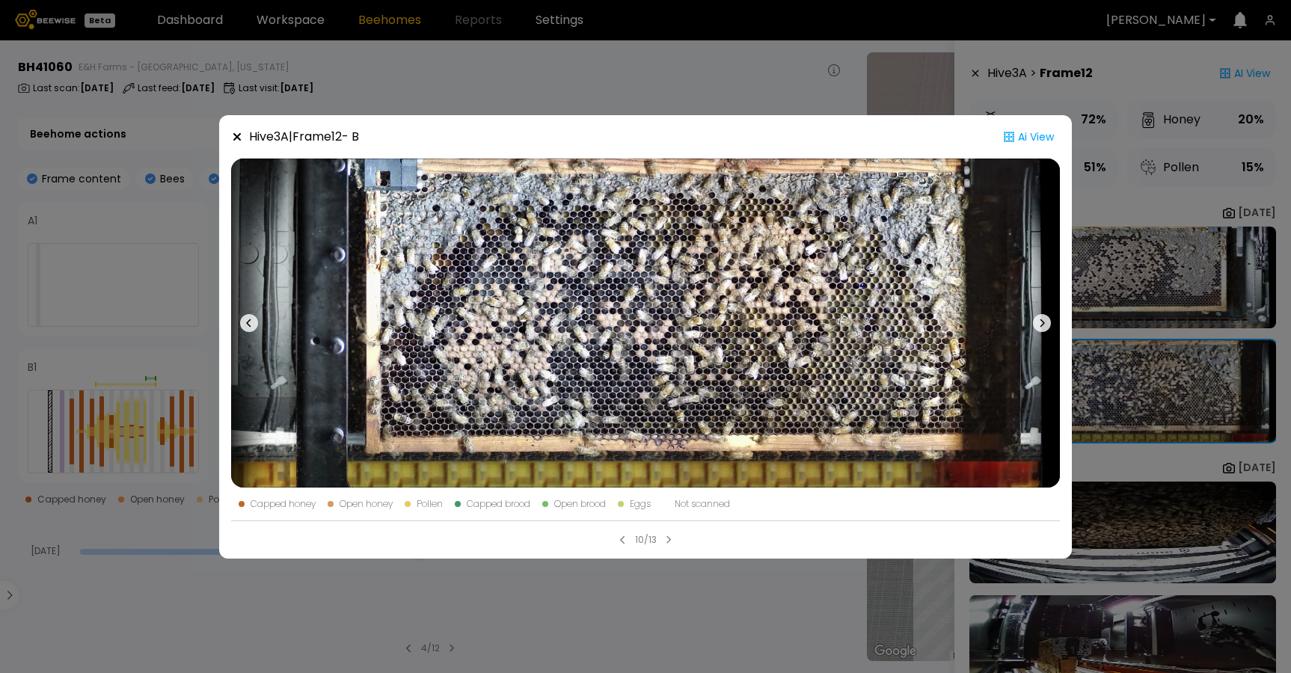
click at [1144, 298] on div "Hive 3 A | Frame 12 - B Ai View Capped honey Open honey Pollen Capped brood Ope…" at bounding box center [645, 336] width 1291 height 673
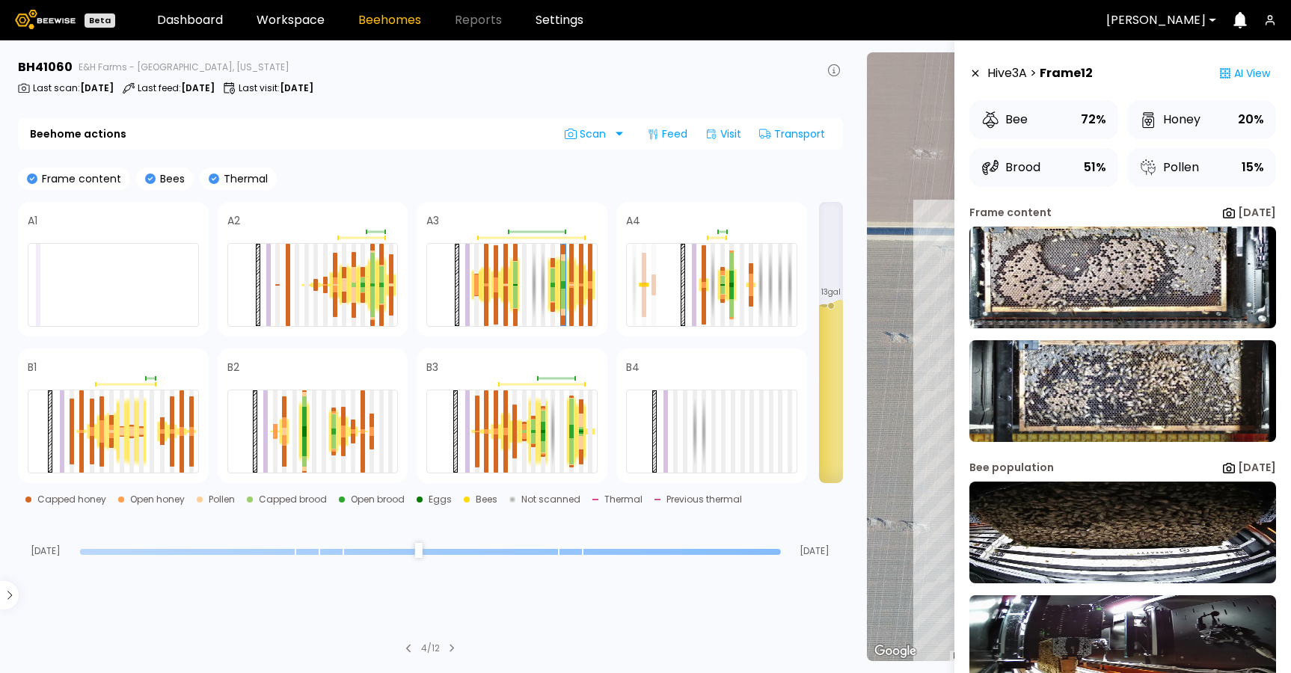
click at [1144, 298] on img at bounding box center [1122, 278] width 307 height 102
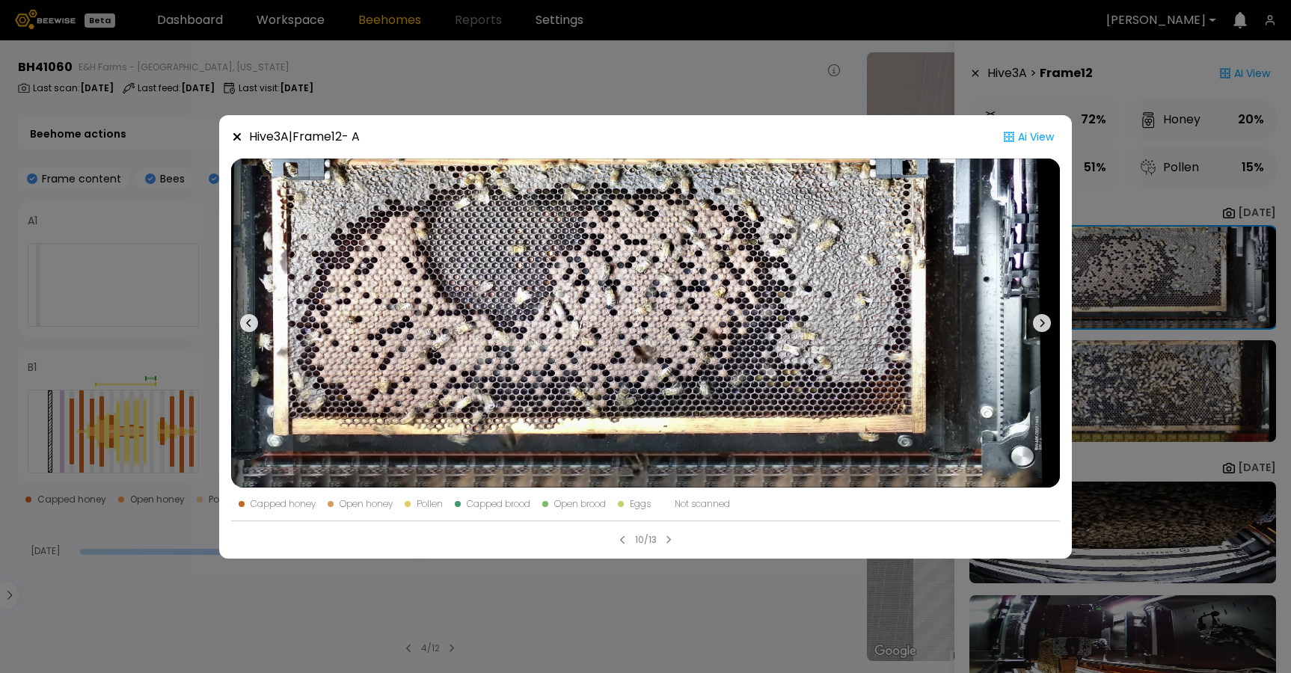
click at [1145, 350] on div "Hive 3 A | Frame 12 - A Ai View Capped honey Open honey Pollen Capped brood Ope…" at bounding box center [645, 336] width 1291 height 673
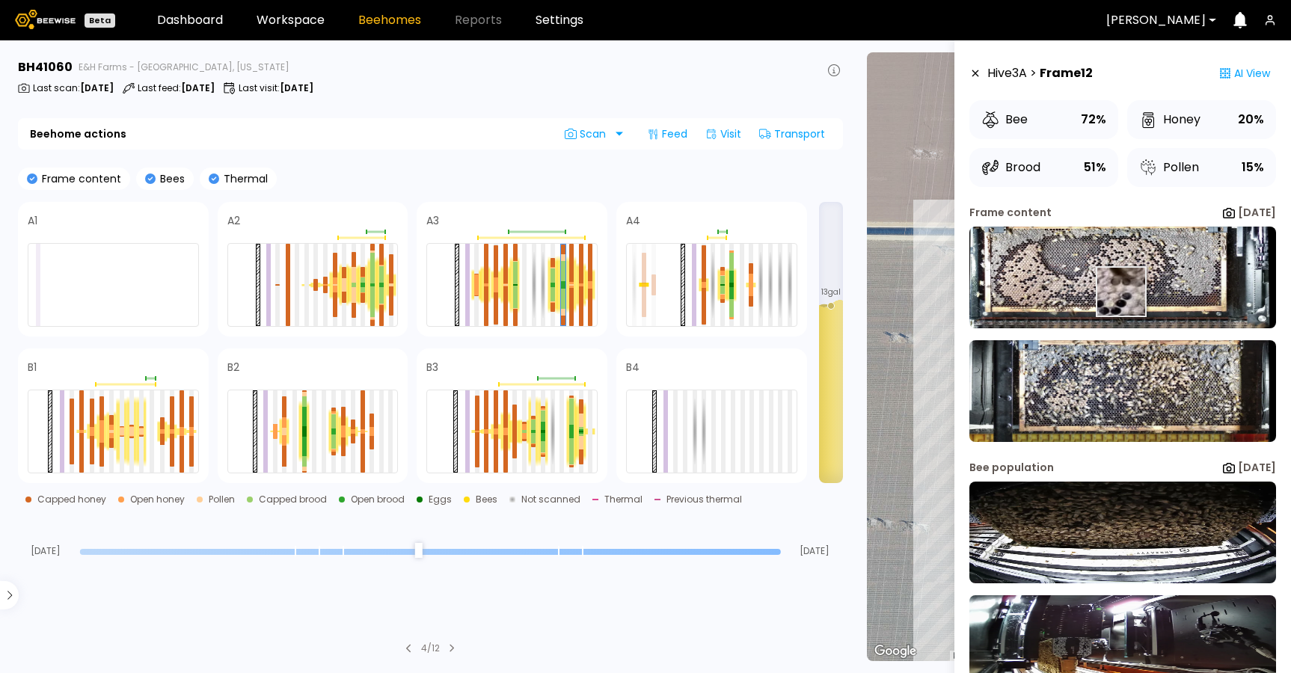
click at [1120, 289] on img at bounding box center [1122, 278] width 307 height 102
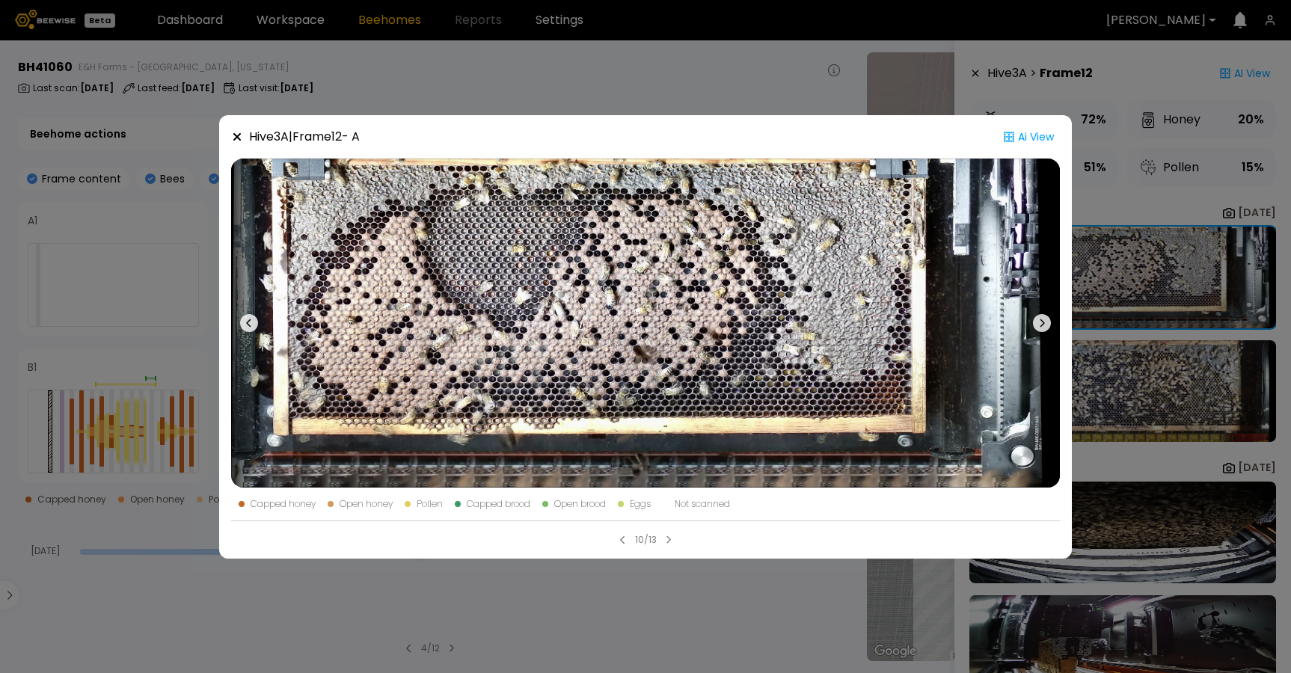
click at [1123, 389] on div "Hive 3 A | Frame 12 - A Ai View Capped honey Open honey Pollen Capped brood Ope…" at bounding box center [645, 336] width 1291 height 673
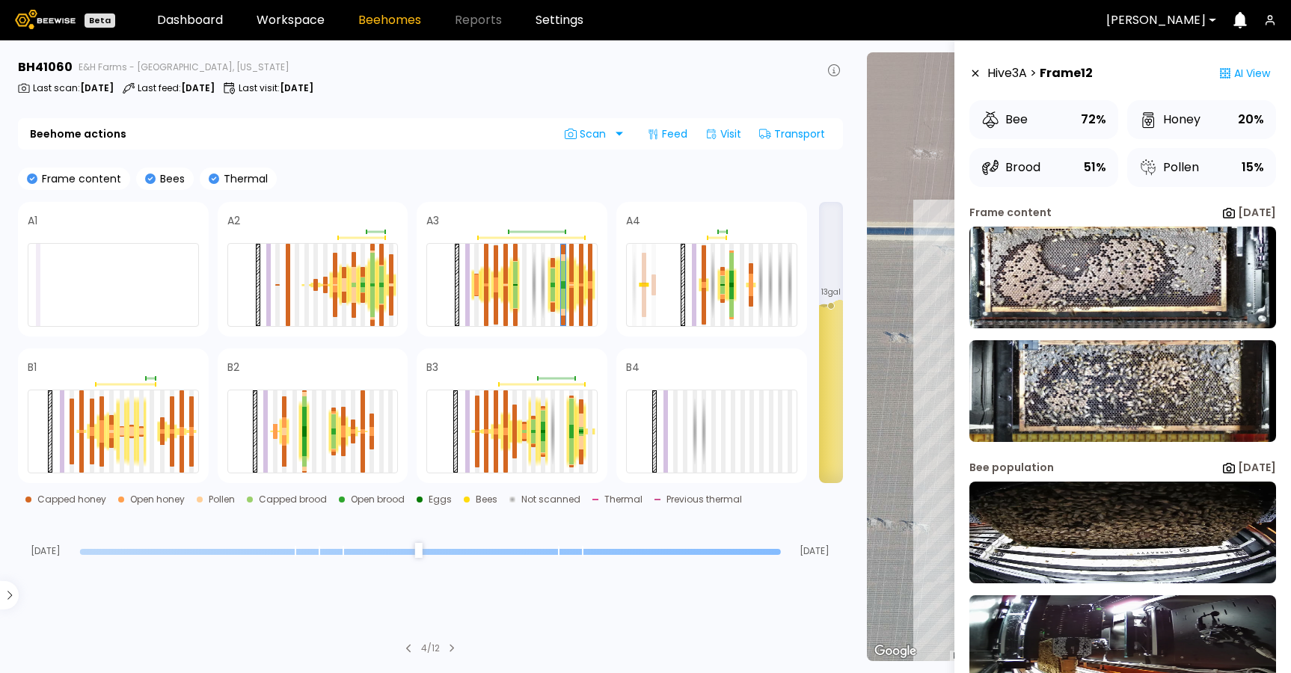
click at [1123, 389] on img at bounding box center [1122, 391] width 307 height 102
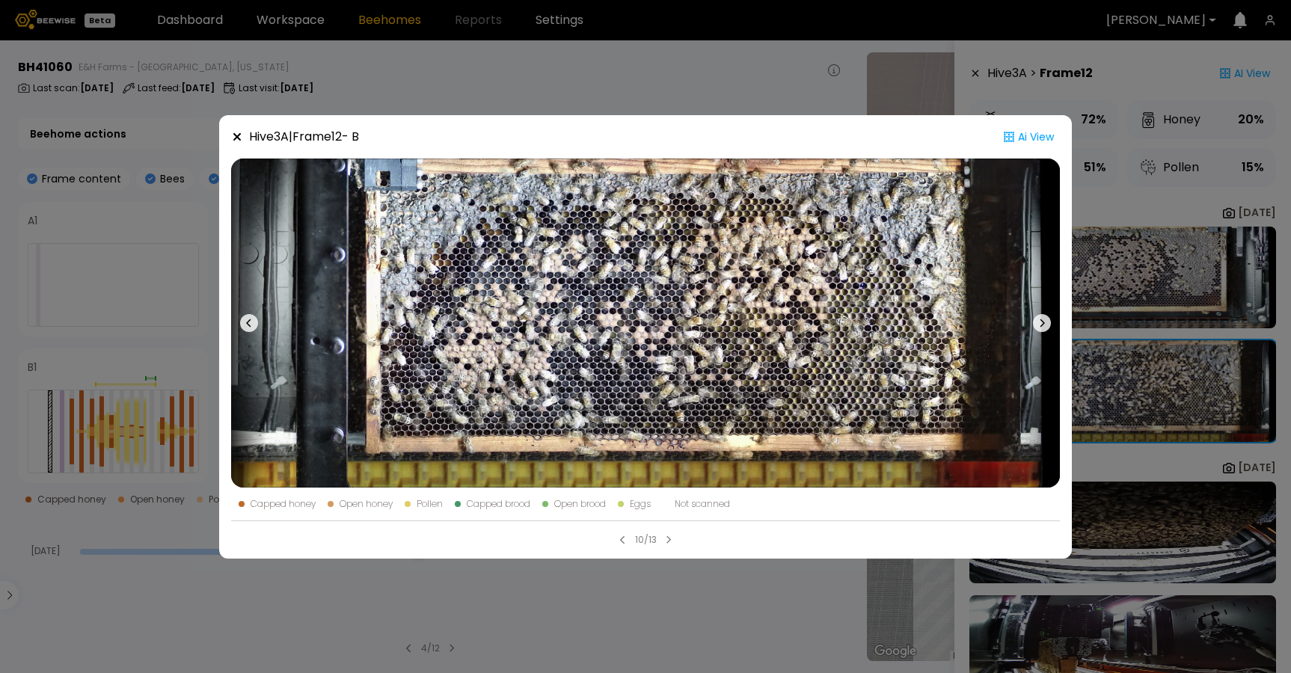
click at [1123, 389] on div "Hive 3 A | Frame 12 - B Ai View Capped honey Open honey Pollen Capped brood Ope…" at bounding box center [645, 336] width 1291 height 673
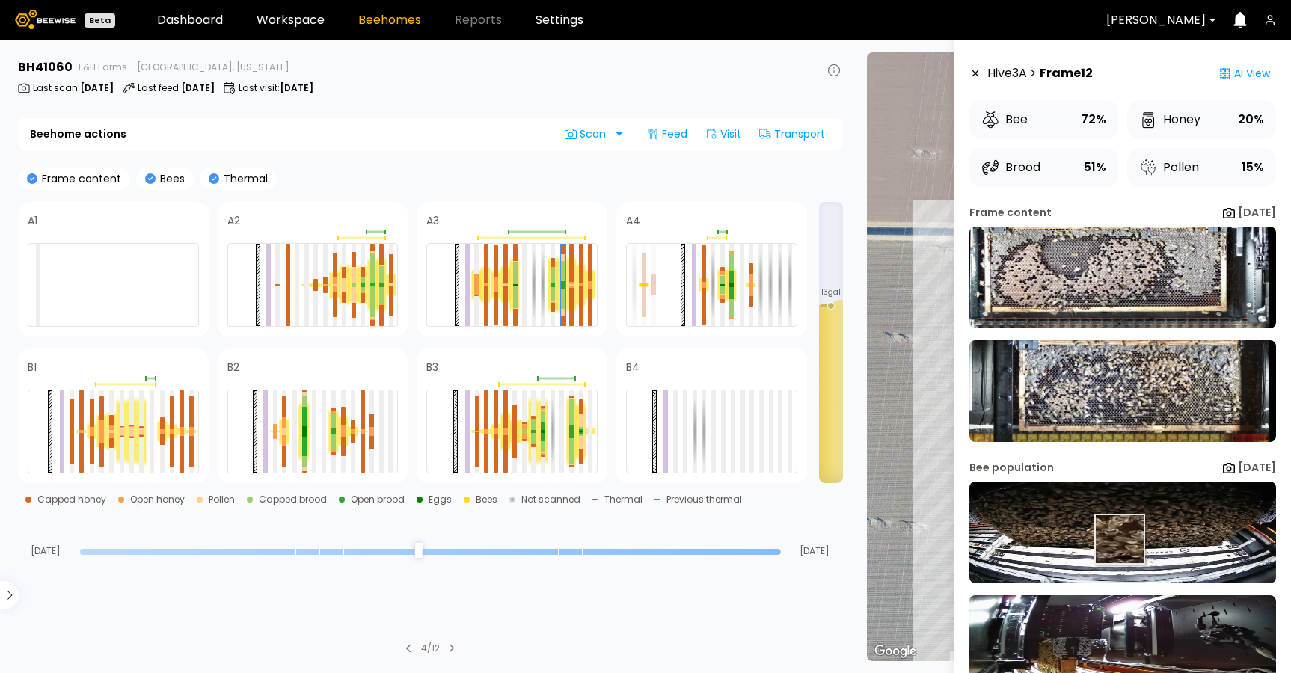
click at [1118, 539] on img at bounding box center [1122, 533] width 307 height 102
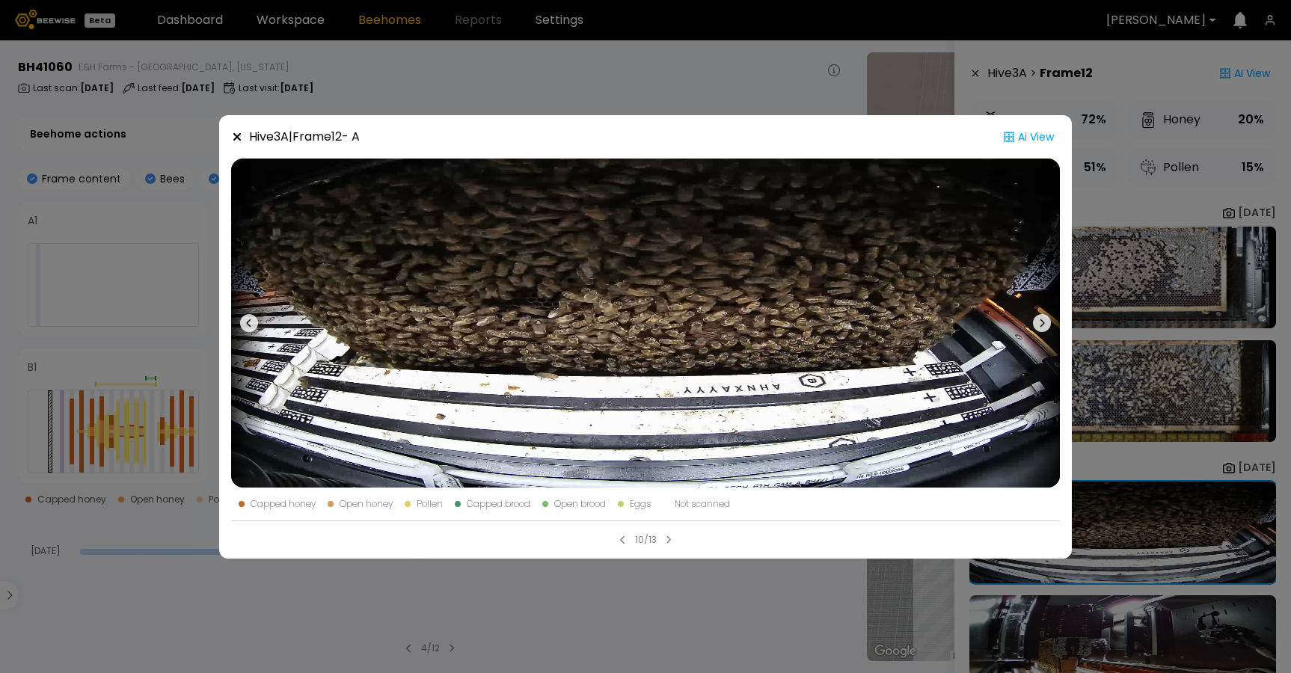
click at [672, 593] on div "Hive 3 A | Frame 12 - A Ai View Capped honey Open honey Pollen Capped brood Ope…" at bounding box center [645, 336] width 1291 height 673
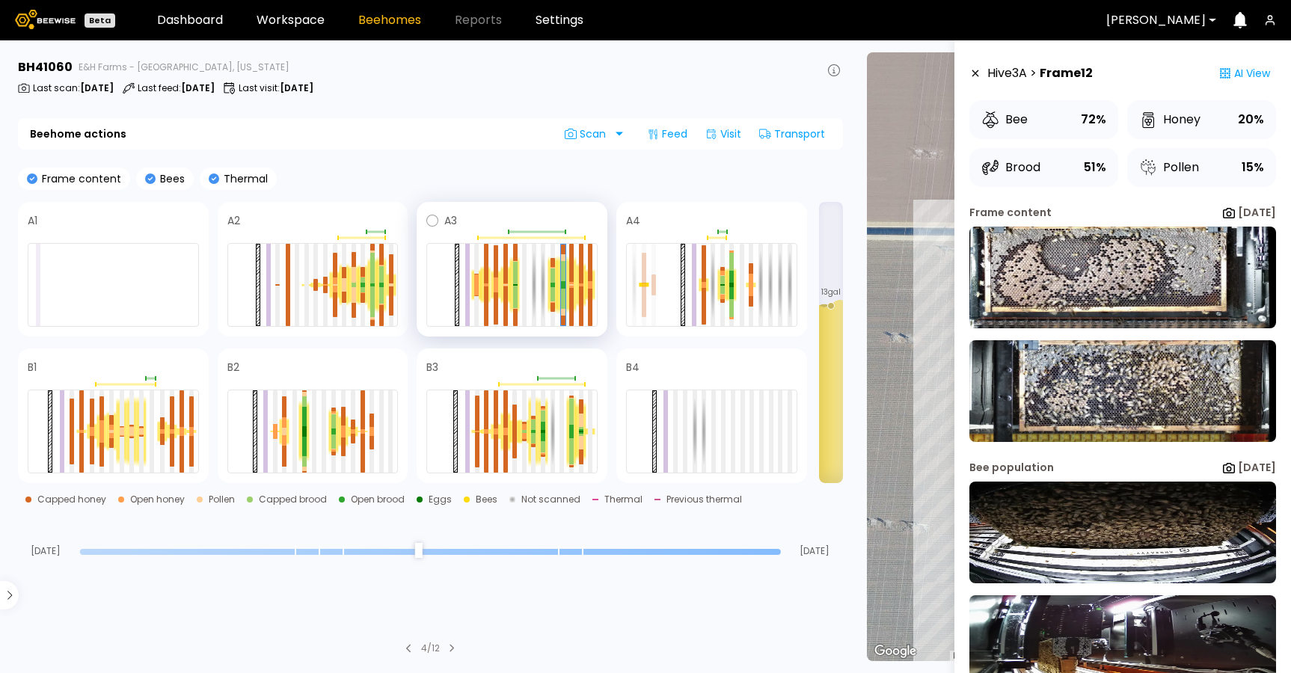
click at [555, 298] on div at bounding box center [552, 285] width 10 height 58
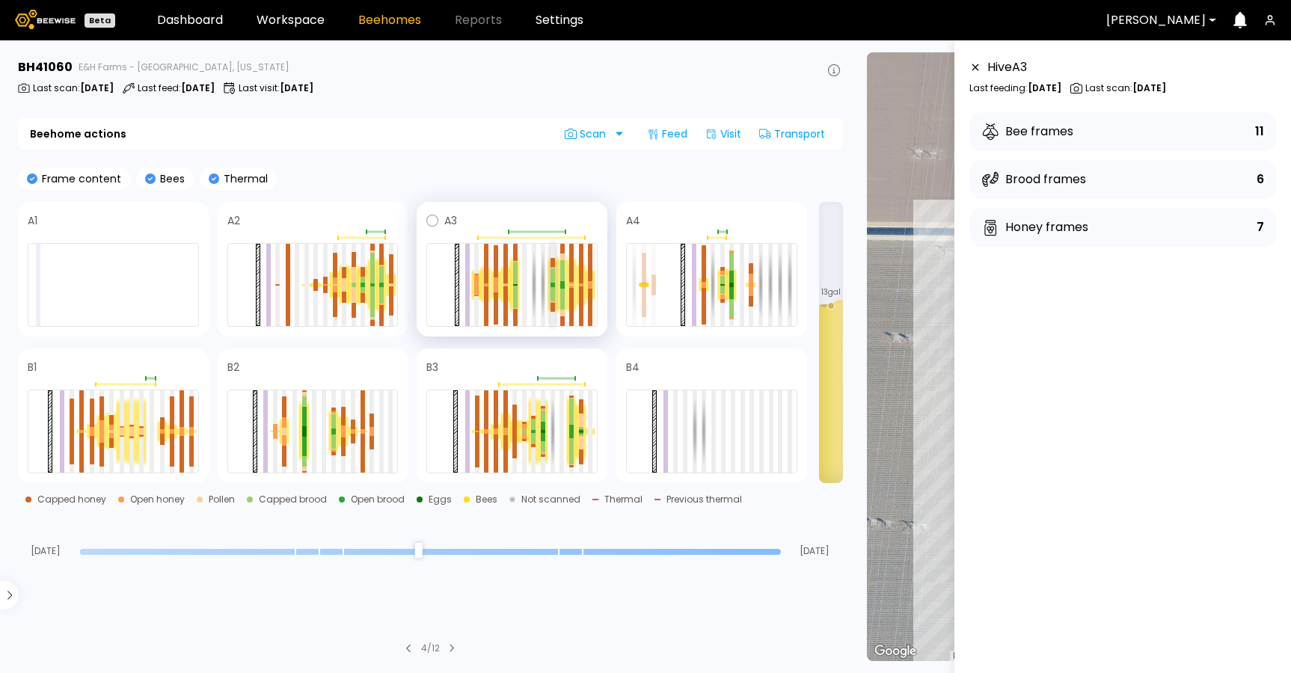
click at [553, 298] on div at bounding box center [552, 294] width 4 height 14
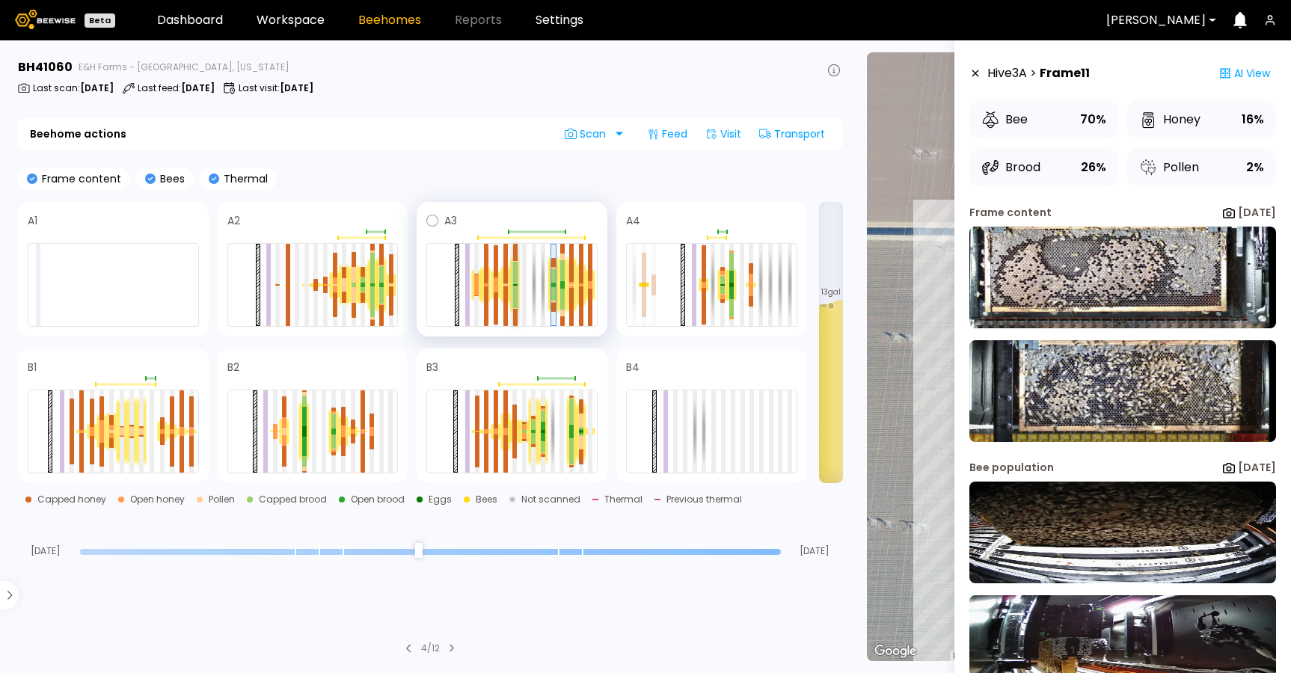
click at [515, 290] on div at bounding box center [515, 297] width 4 height 22
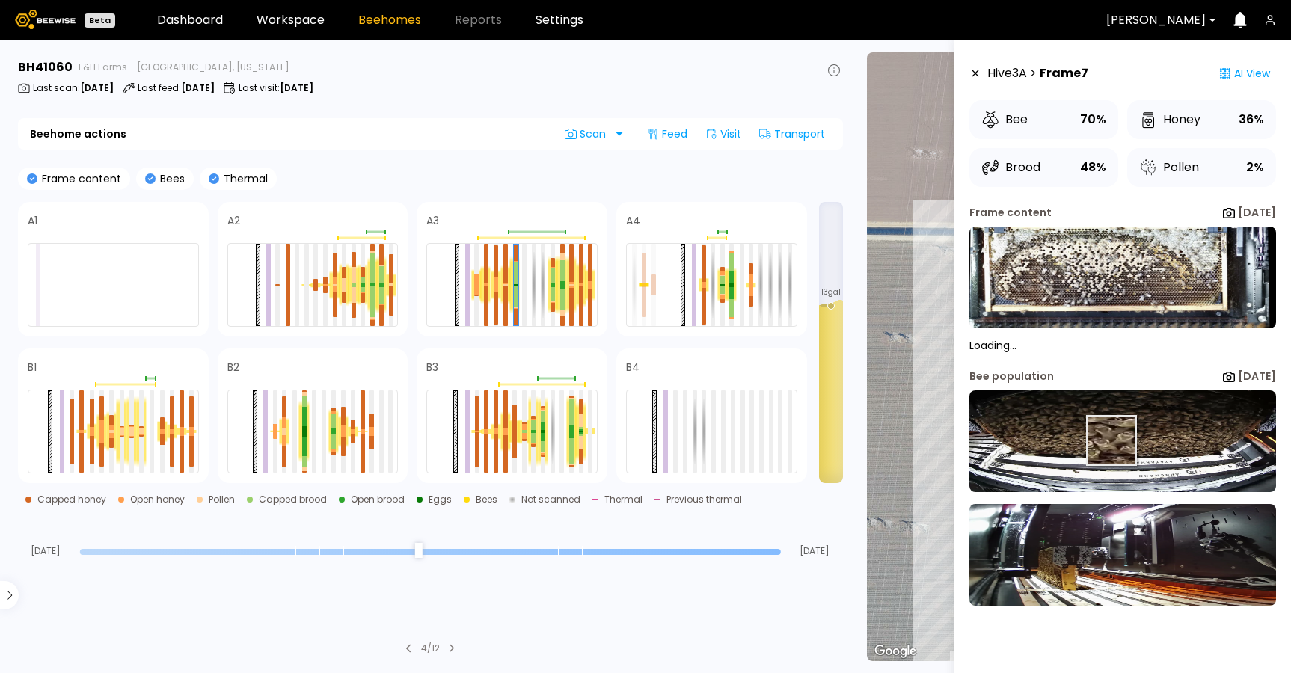
click at [1110, 439] on img at bounding box center [1122, 441] width 307 height 102
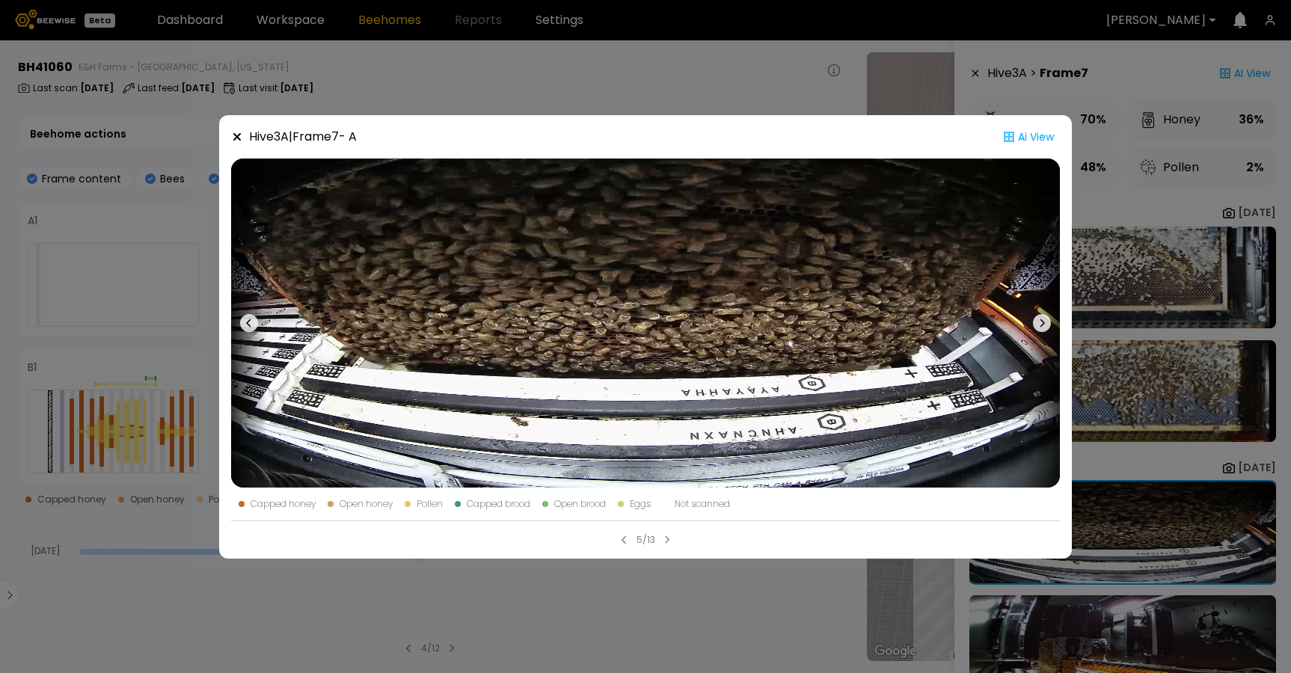
click at [1113, 474] on div "Hive 3 A | Frame 7 - A Ai View Capped honey Open honey Pollen Capped brood Open…" at bounding box center [645, 336] width 1291 height 673
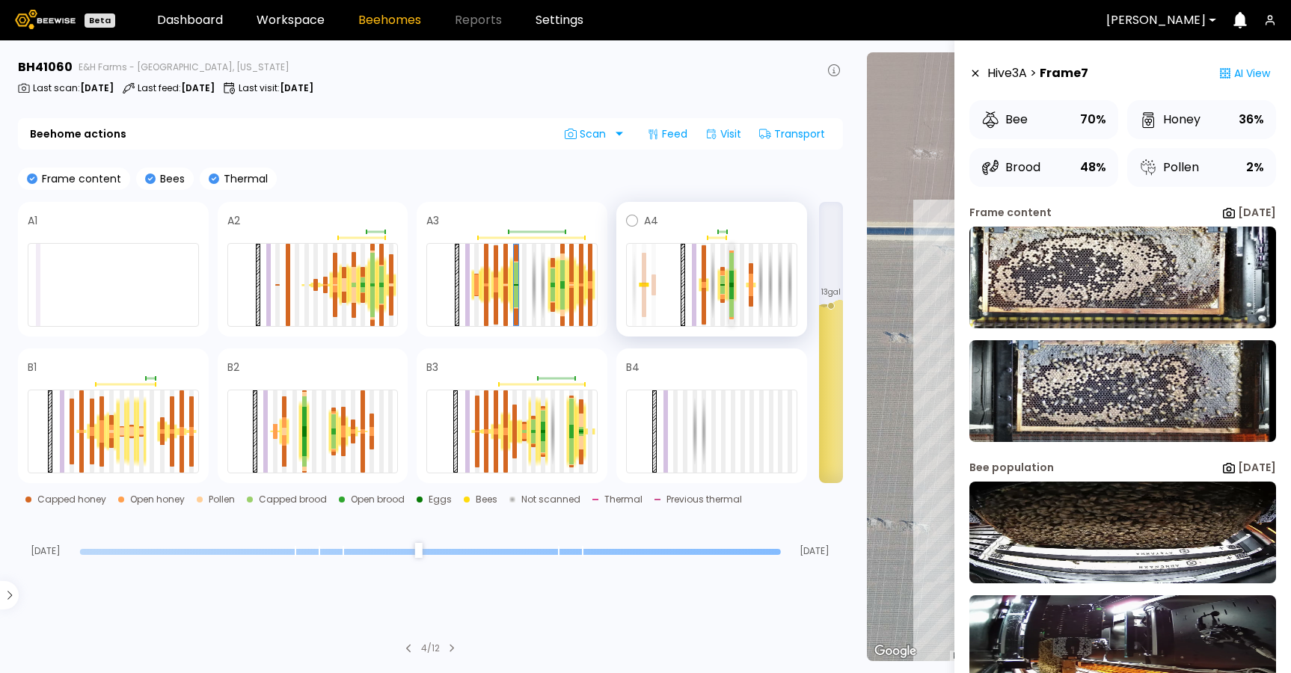
click at [729, 301] on div at bounding box center [731, 308] width 4 height 18
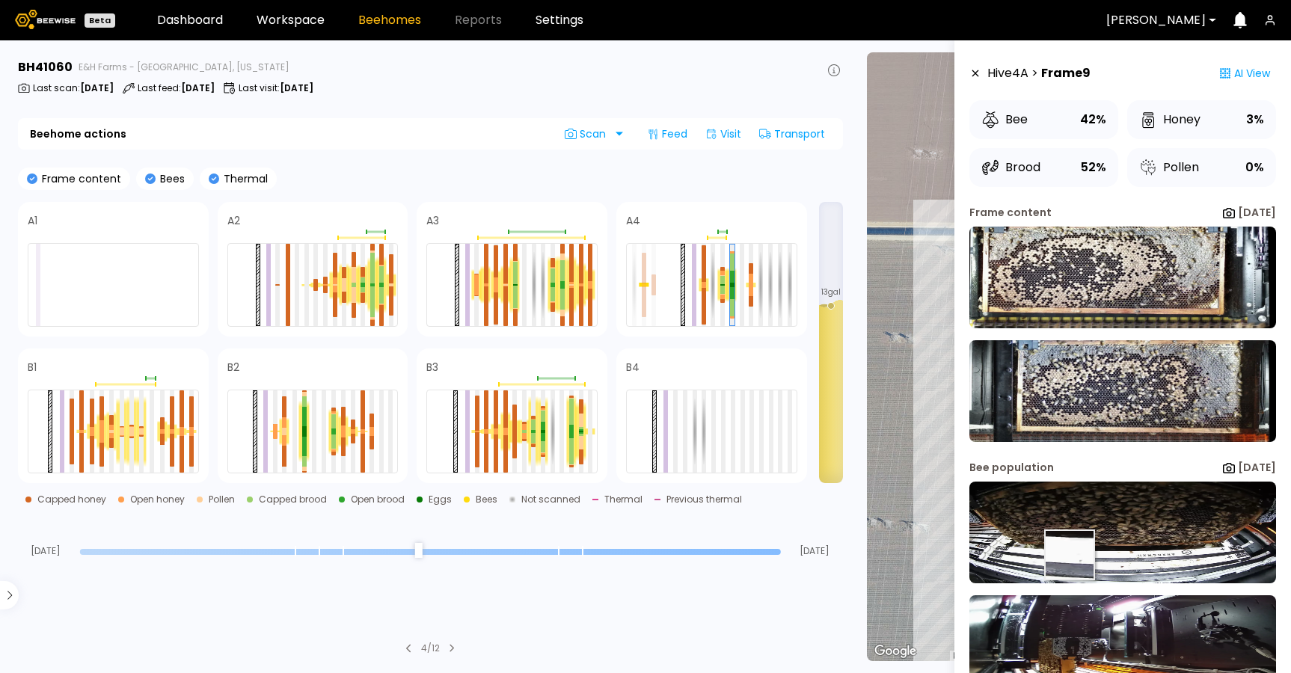
click at [1069, 555] on img at bounding box center [1122, 533] width 307 height 102
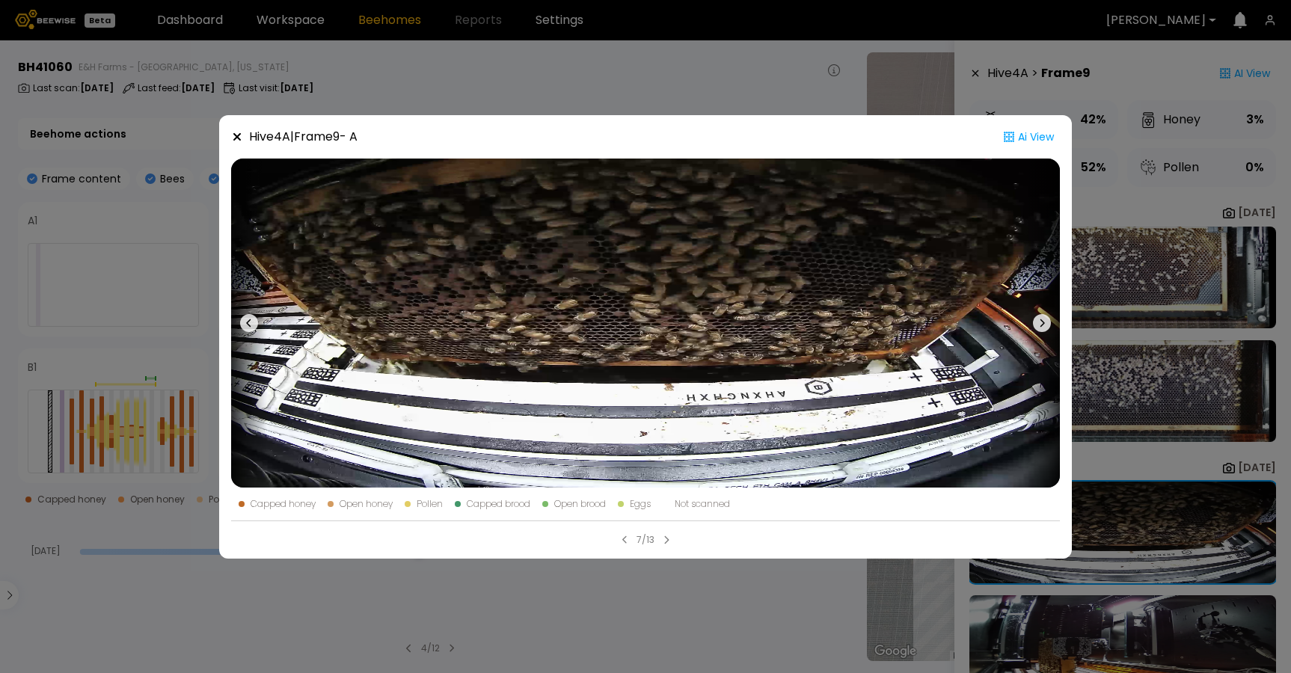
click at [760, 599] on div "Hive 4 A | Frame 9 - A Ai View Capped honey Open honey Pollen Capped brood Open…" at bounding box center [645, 336] width 1291 height 673
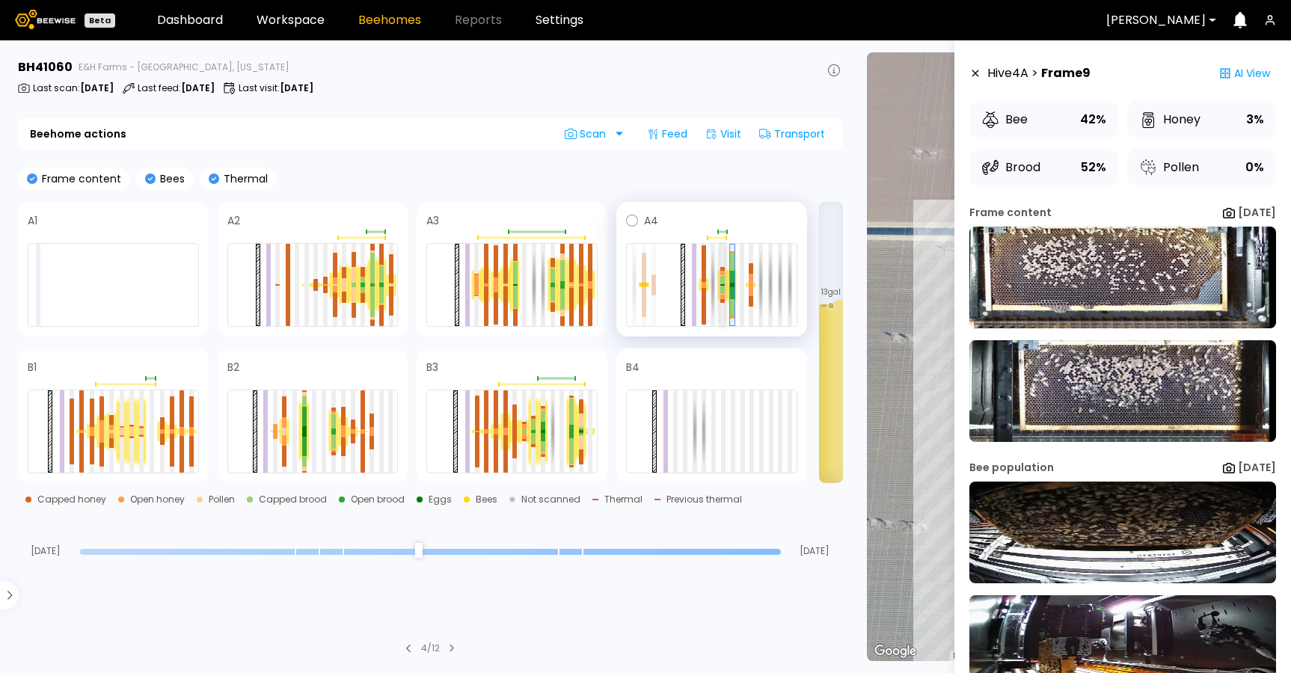
click at [722, 292] on div at bounding box center [722, 290] width 4 height 8
click at [1089, 526] on img at bounding box center [1122, 533] width 307 height 102
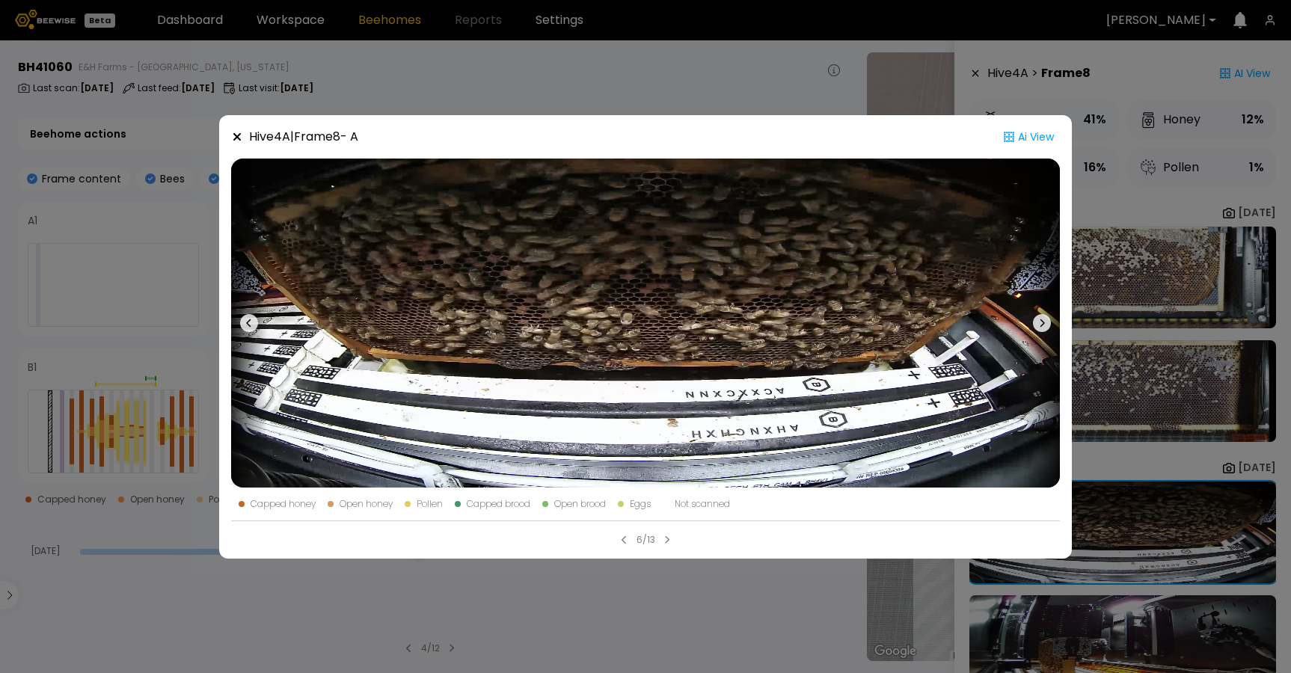
click at [764, 573] on div "Hive 4 A | Frame 8 - A Ai View Capped honey Open honey Pollen Capped brood Open…" at bounding box center [645, 336] width 1291 height 673
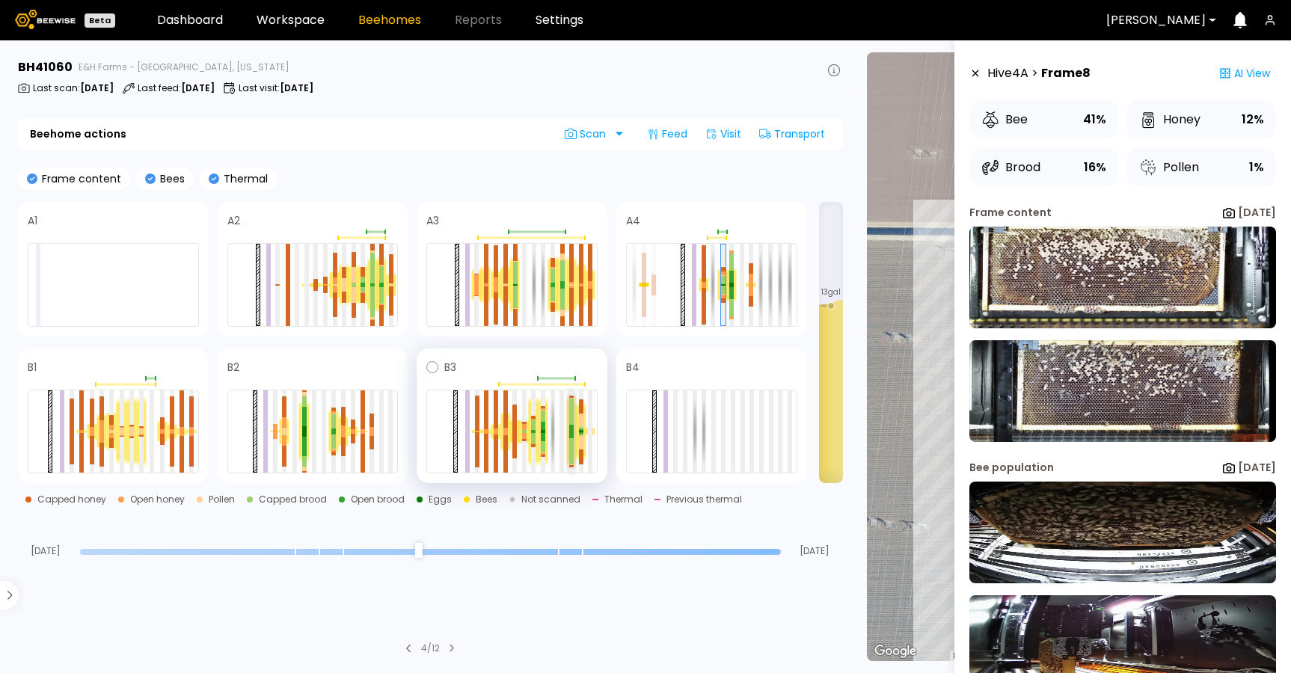
click at [571, 420] on div at bounding box center [571, 411] width 4 height 25
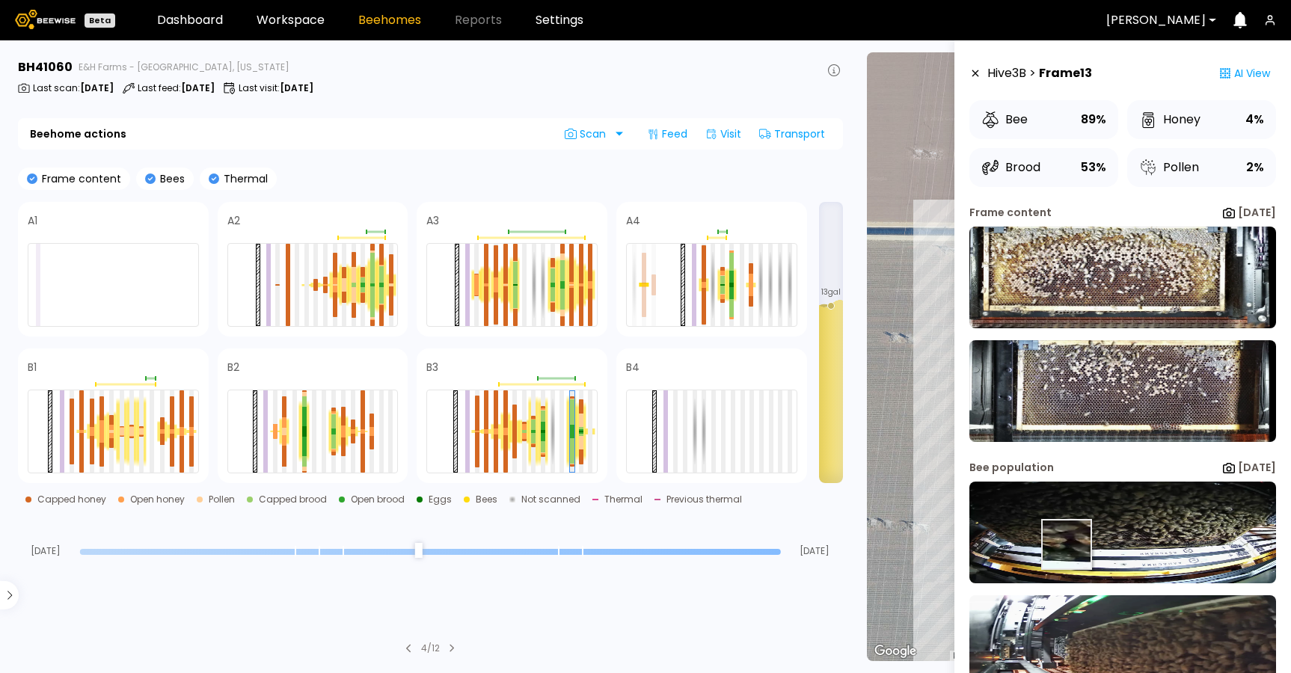
click at [1068, 544] on img at bounding box center [1122, 533] width 307 height 102
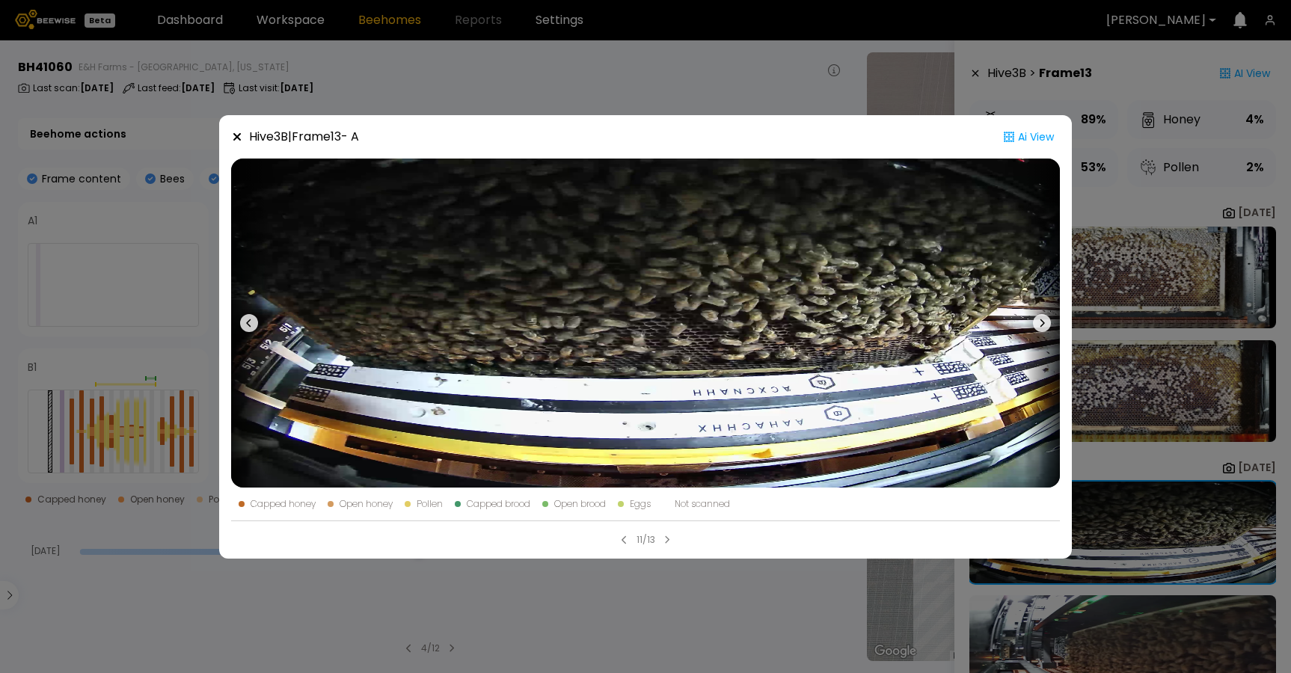
click at [710, 631] on div "Hive 3 B | Frame 13 - A Ai View Capped honey Open honey Pollen Capped brood Ope…" at bounding box center [645, 336] width 1291 height 673
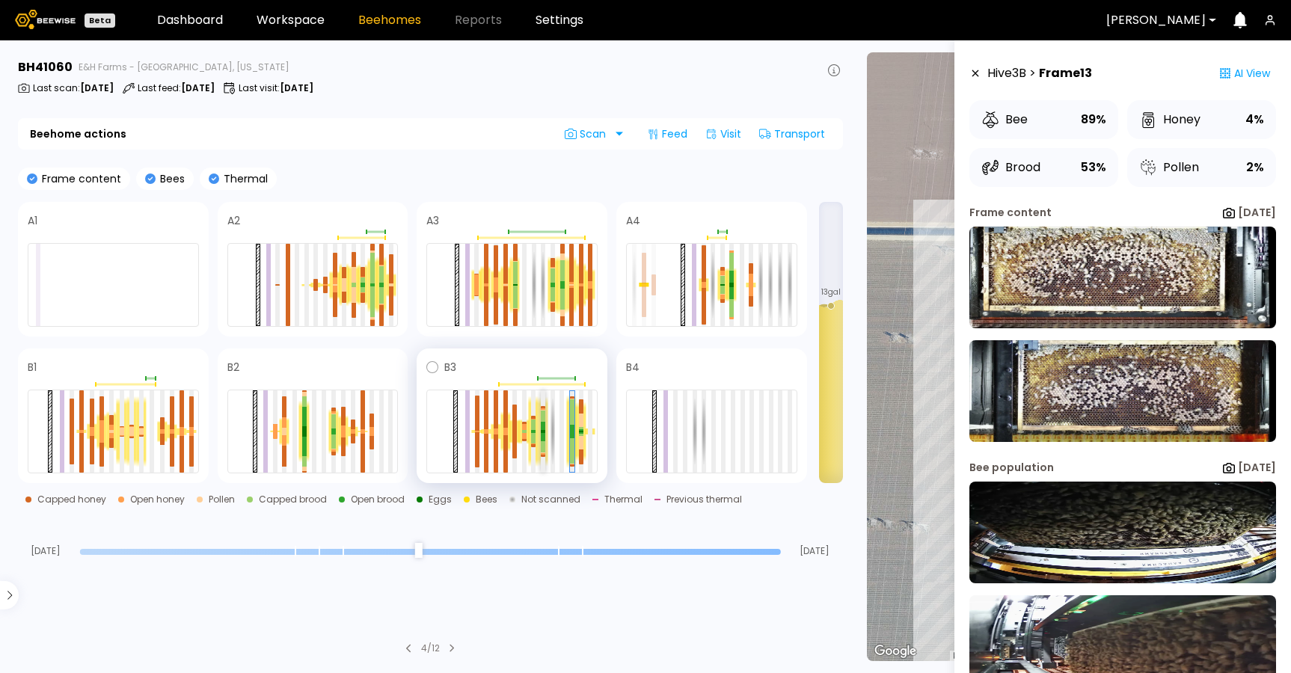
click at [544, 446] on div at bounding box center [543, 446] width 4 height 11
click at [1052, 543] on img at bounding box center [1122, 533] width 307 height 102
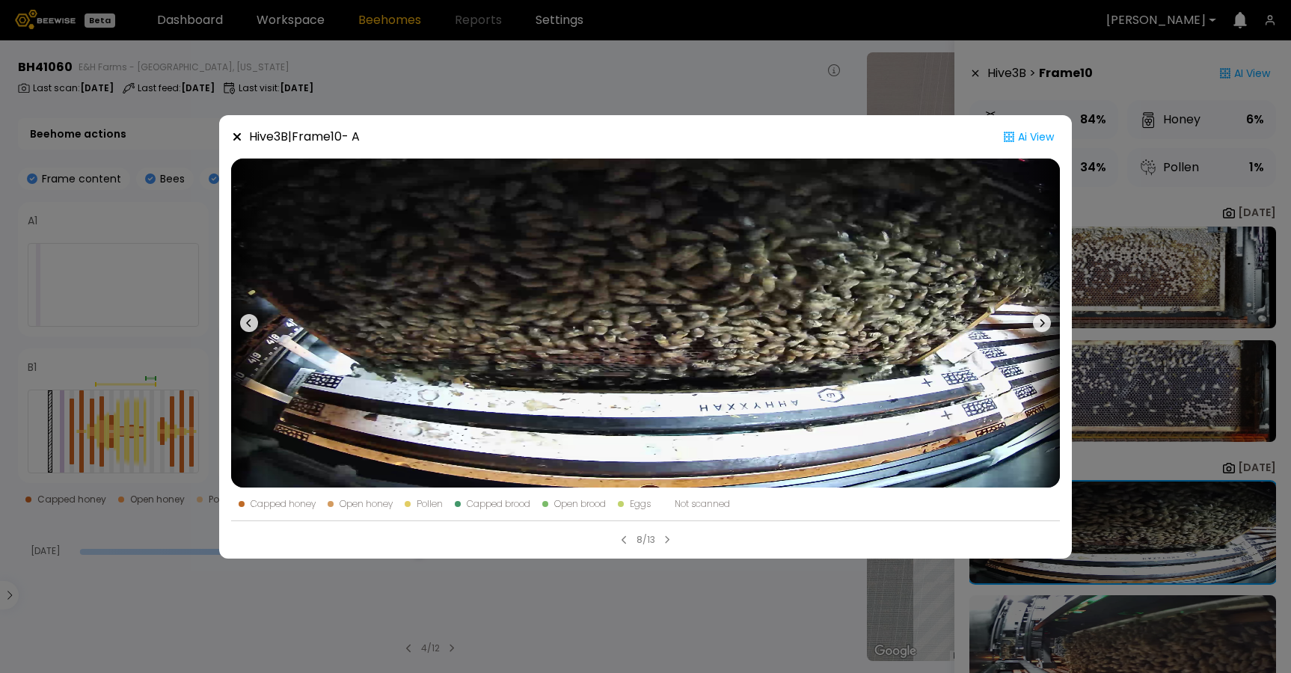
click at [752, 599] on div "Hive 3 B | Frame 10 - A Ai View Capped honey Open honey Pollen Capped brood Ope…" at bounding box center [645, 336] width 1291 height 673
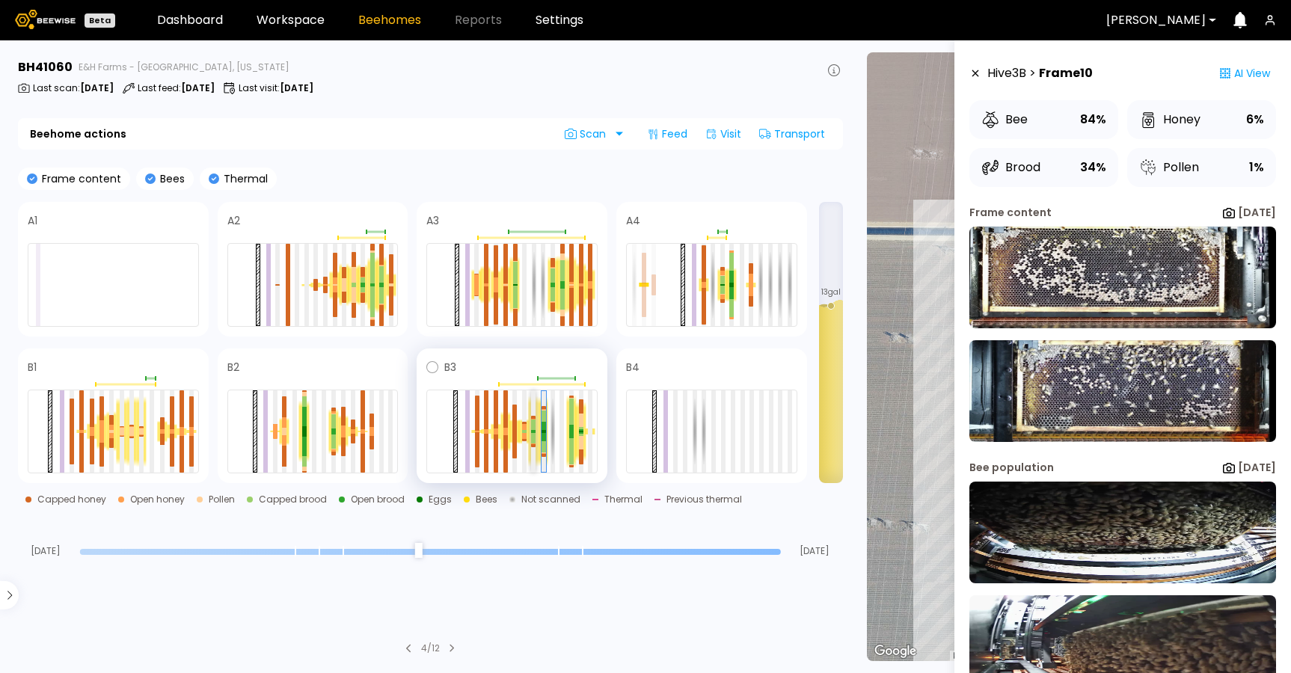
click at [534, 427] on div at bounding box center [533, 425] width 4 height 10
click at [1117, 522] on img at bounding box center [1122, 533] width 307 height 102
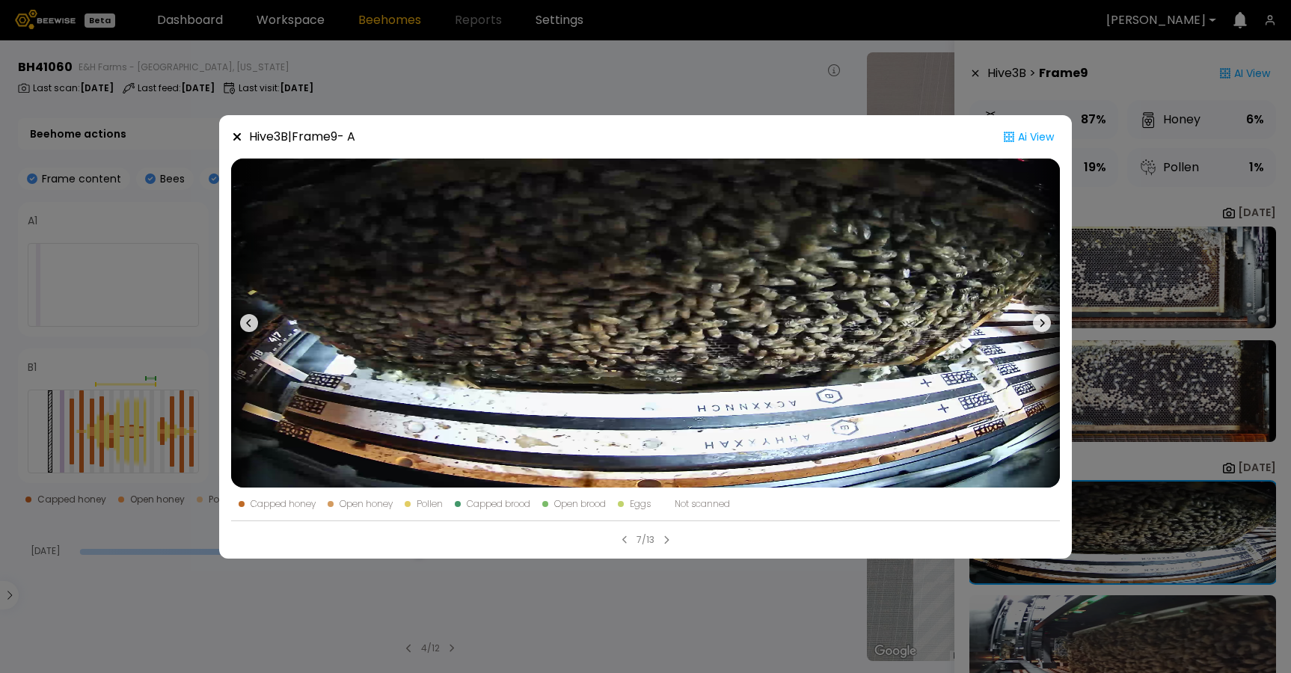
click at [802, 604] on div "Hive 3 B | Frame 9 - A Ai View Capped honey Open honey Pollen Capped brood Open…" at bounding box center [645, 336] width 1291 height 673
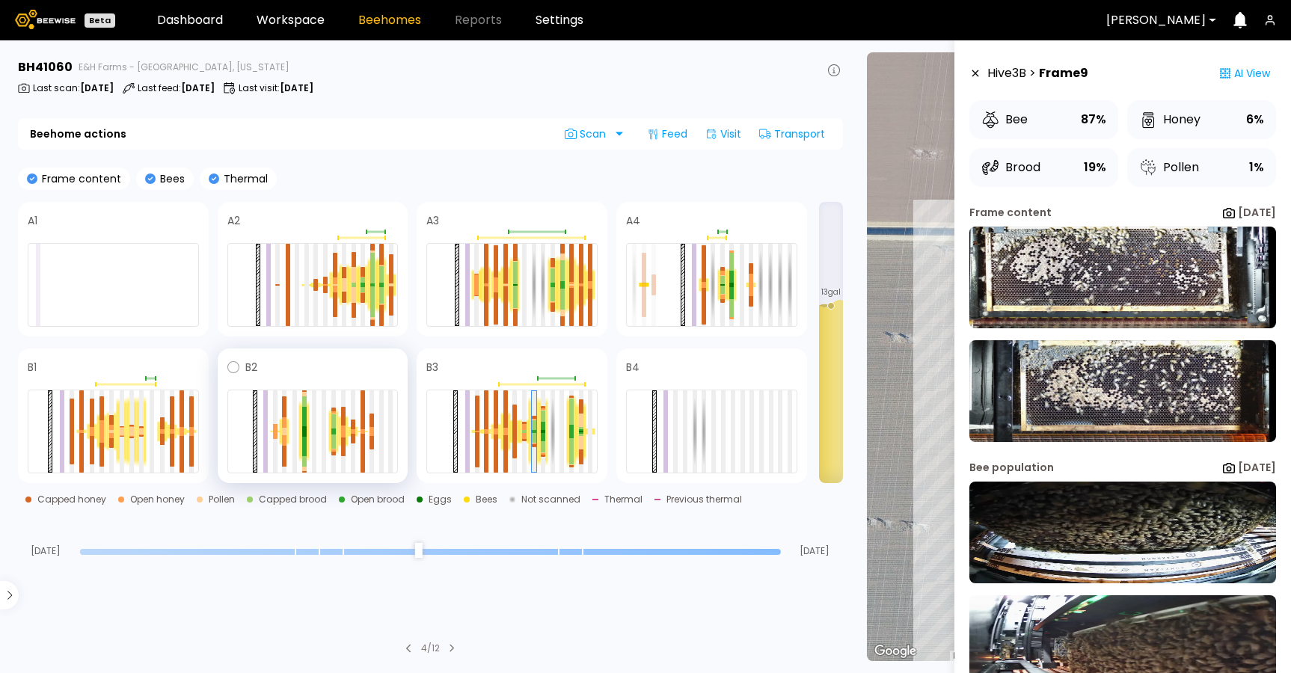
click at [306, 426] on div at bounding box center [304, 431] width 10 height 62
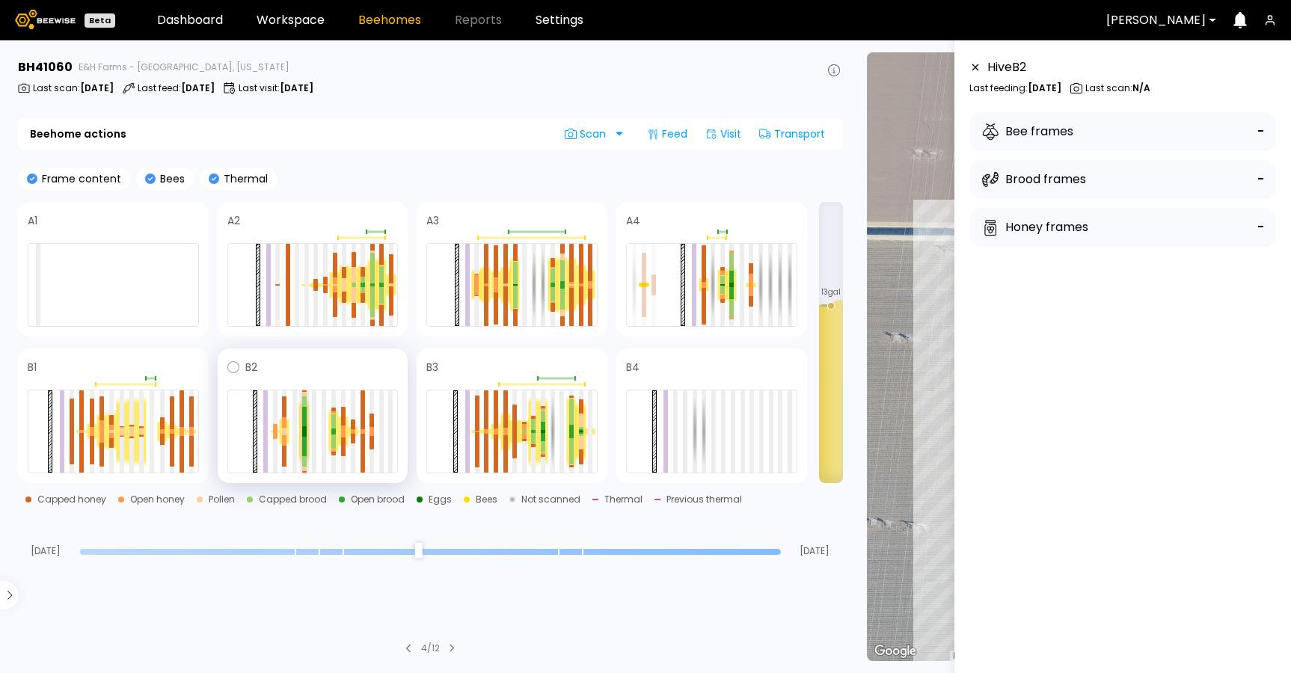
click at [304, 426] on div at bounding box center [304, 431] width 4 height 11
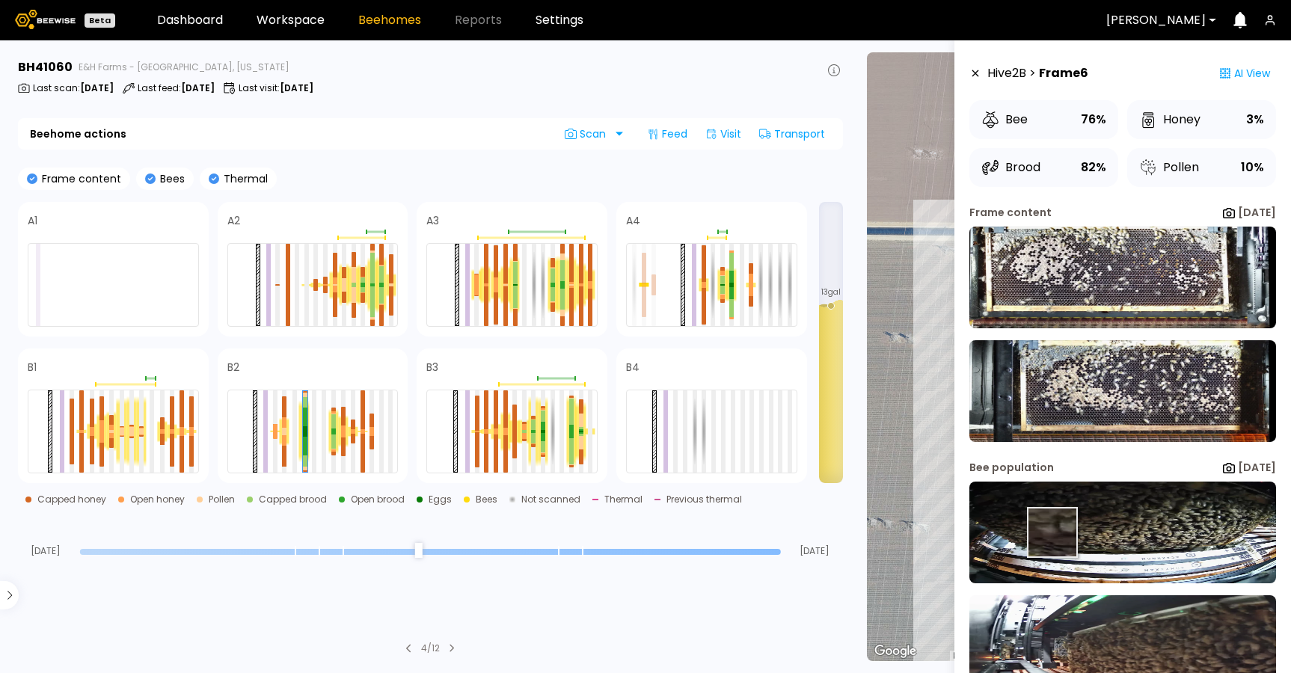
click at [1052, 533] on img at bounding box center [1122, 533] width 307 height 102
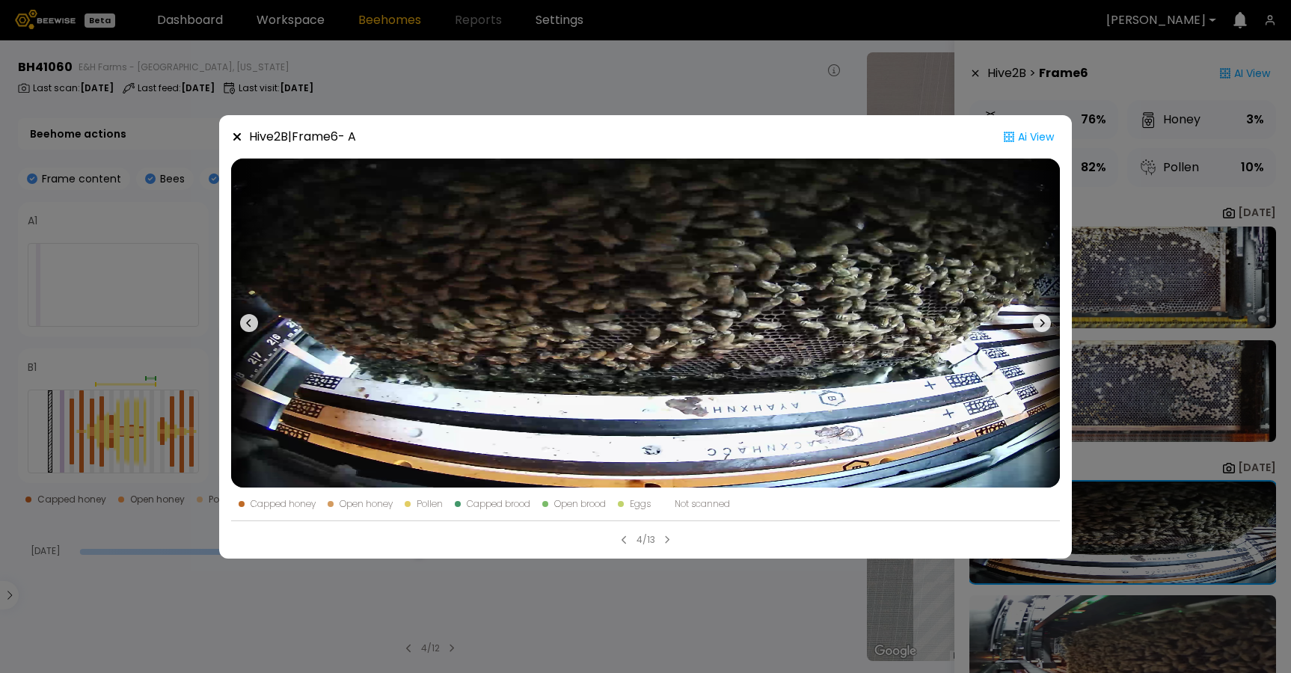
click at [761, 603] on div "Hive 2 B | Frame 6 - A Ai View Capped honey Open honey Pollen Capped brood Open…" at bounding box center [645, 336] width 1291 height 673
